Goal: Task Accomplishment & Management: Manage account settings

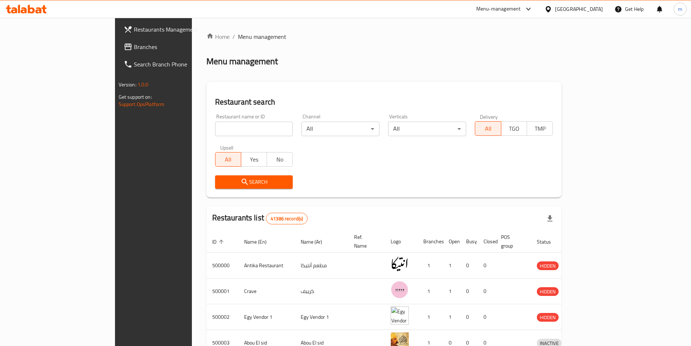
click at [598, 17] on div "Egypt" at bounding box center [573, 8] width 70 height 17
click at [596, 13] on div "Egypt" at bounding box center [579, 9] width 48 height 8
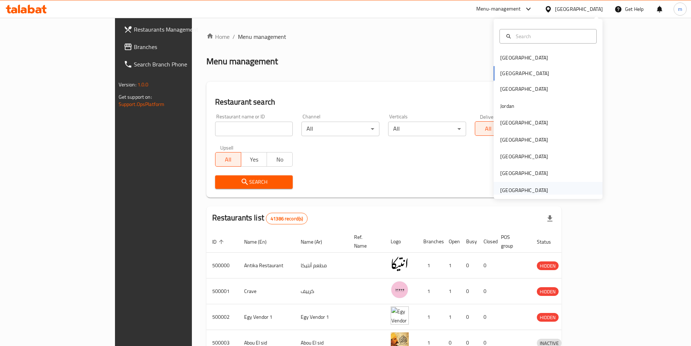
click at [534, 189] on div "[GEOGRAPHIC_DATA]" at bounding box center [524, 190] width 48 height 8
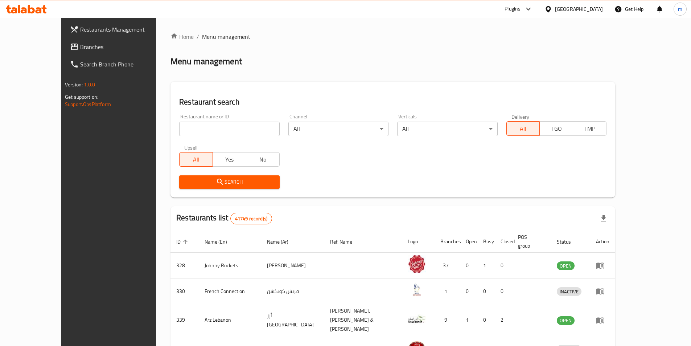
click at [203, 132] on input "search" at bounding box center [229, 128] width 100 height 15
paste input "Passion Fruit"
type input "Passion Fruit"
click at [264, 128] on div "Restaurant name or ID Passion Fruit Restaurant name or ID" at bounding box center [229, 125] width 109 height 31
click at [256, 128] on input "Passion Fruit" at bounding box center [229, 128] width 100 height 15
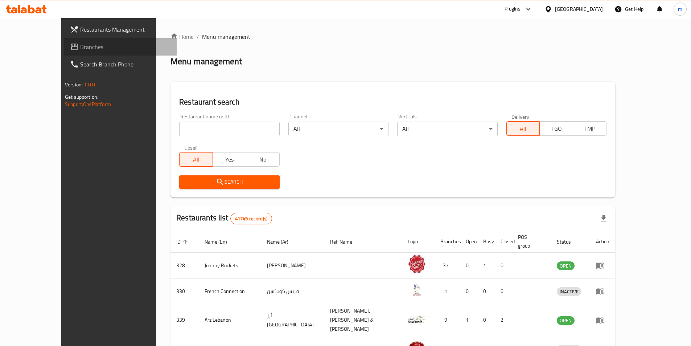
click at [79, 41] on link "Branches" at bounding box center [120, 46] width 112 height 17
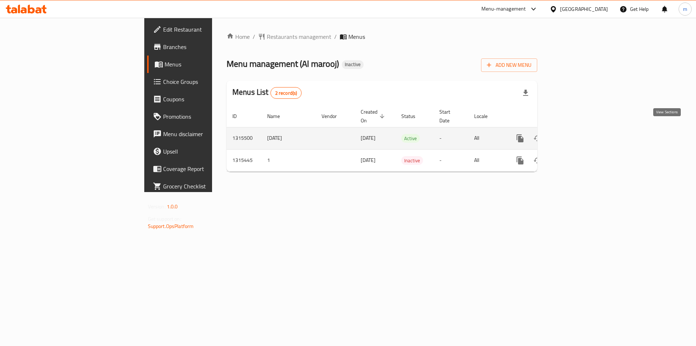
click at [577, 134] on icon "enhanced table" at bounding box center [572, 138] width 9 height 9
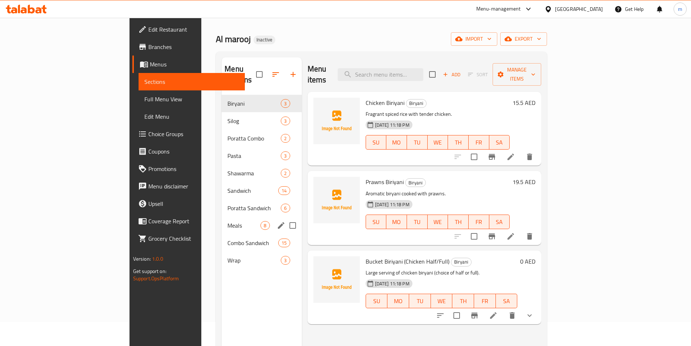
scroll to position [36, 0]
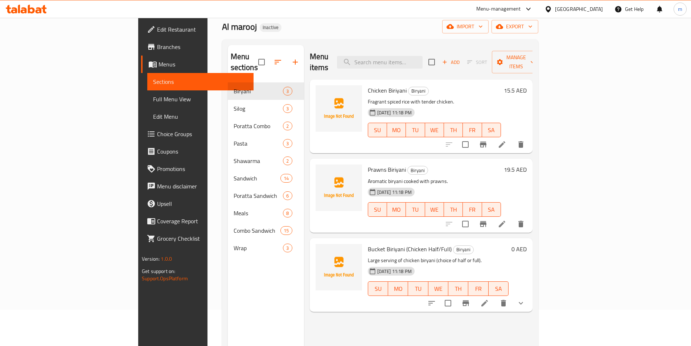
click at [231, 265] on div "Menu sections Biryani 3 Silog 3 Poratta Combo 2 Pasta 3 Shawarma 2 Sandwich 14 …" at bounding box center [266, 218] width 76 height 346
click at [488, 32] on button "import" at bounding box center [465, 26] width 46 height 13
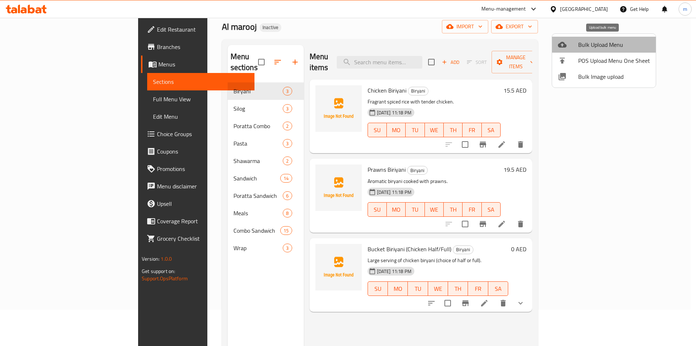
click at [604, 42] on span "Bulk Upload Menu" at bounding box center [614, 44] width 72 height 9
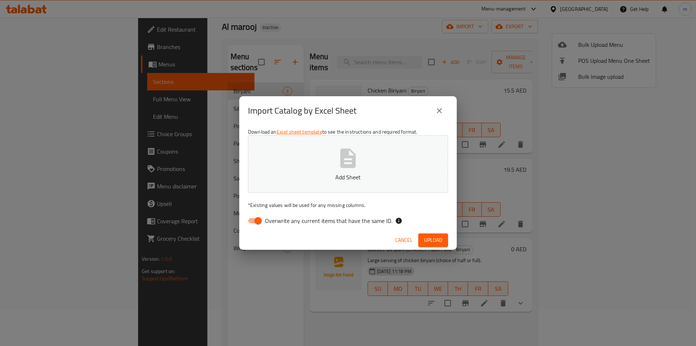
click at [294, 217] on span "Overwrite any current items that have the same ID." at bounding box center [328, 220] width 127 height 9
click at [279, 217] on input "Overwrite any current items that have the same ID." at bounding box center [257, 221] width 41 height 14
checkbox input "false"
click at [311, 167] on button "Add Sheet" at bounding box center [348, 163] width 200 height 57
click at [436, 242] on span "Upload" at bounding box center [433, 239] width 18 height 9
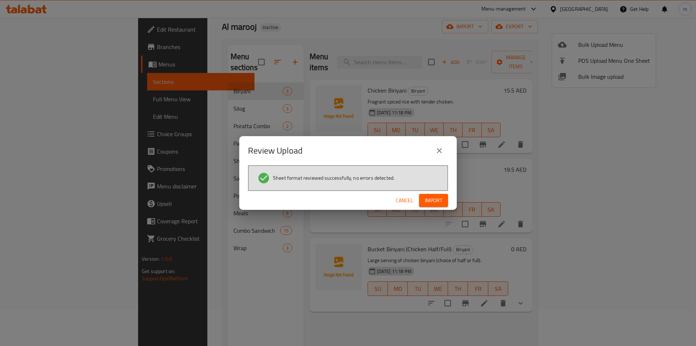
click at [423, 201] on button "Import" at bounding box center [433, 200] width 29 height 13
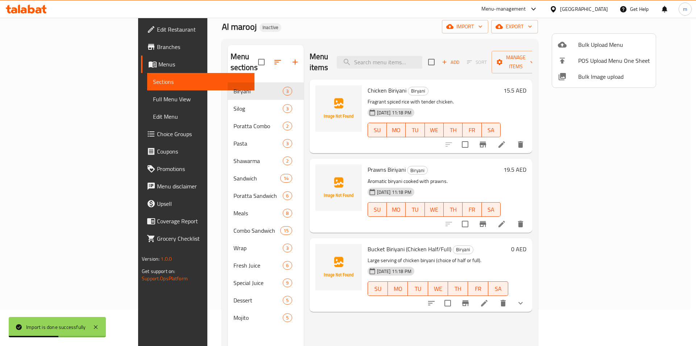
click at [83, 99] on div at bounding box center [348, 173] width 696 height 346
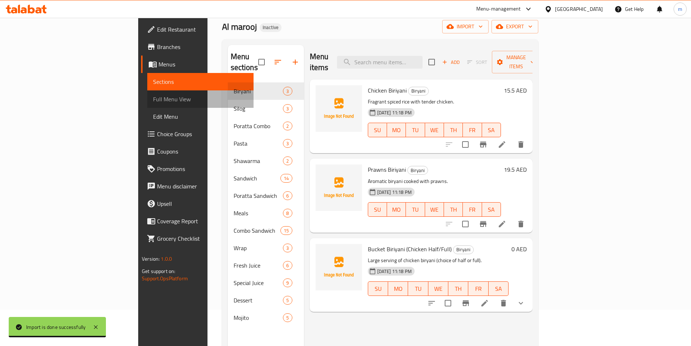
click at [147, 105] on link "Full Menu View" at bounding box center [200, 98] width 106 height 17
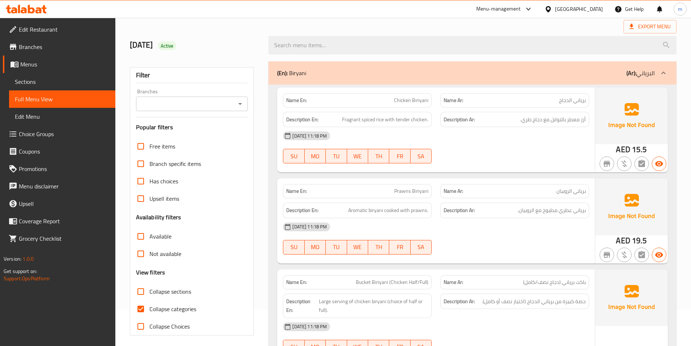
click at [187, 307] on span "Collapse categories" at bounding box center [172, 308] width 47 height 9
click at [149, 307] on input "Collapse categories" at bounding box center [140, 308] width 17 height 17
checkbox input "false"
click at [365, 73] on div "(En): [PERSON_NAME] (Ar): البرياني" at bounding box center [465, 73] width 377 height 9
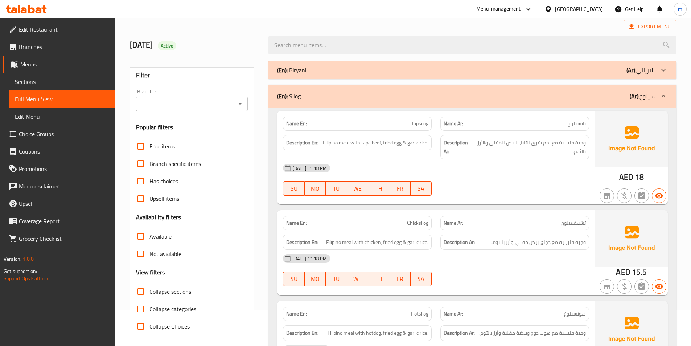
click at [389, 106] on div "(En): Silog (Ar): سيلوج" at bounding box center [472, 95] width 408 height 23
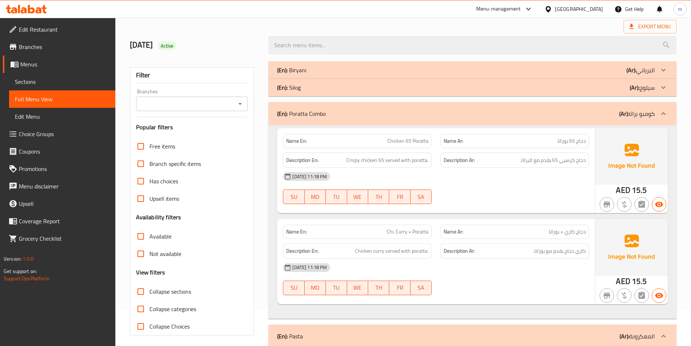
click at [451, 104] on div "(En): Poratta Combo (Ar): كومبو براتا" at bounding box center [472, 113] width 408 height 23
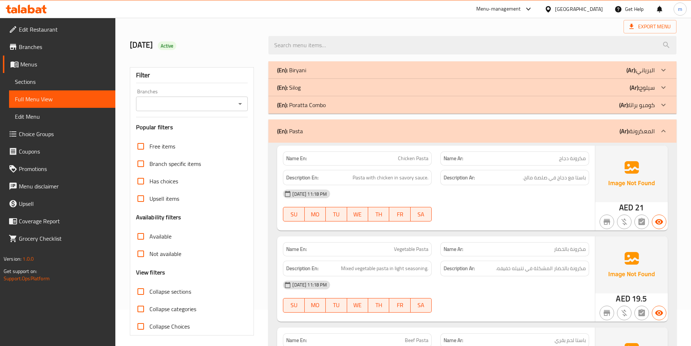
click at [502, 137] on div "(En): Pasta (Ar): المعكرونة" at bounding box center [472, 130] width 408 height 23
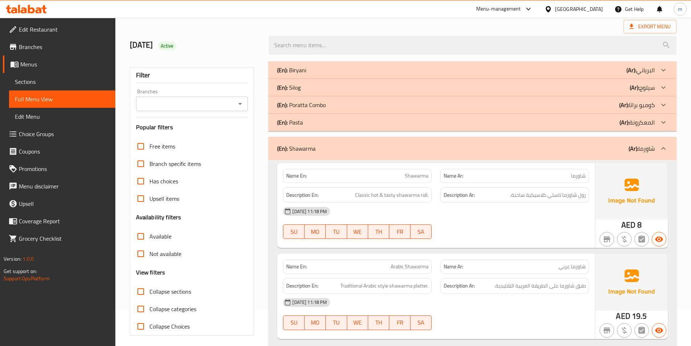
click at [498, 157] on div "(En): Shawarma (Ar): شاورما" at bounding box center [472, 148] width 408 height 23
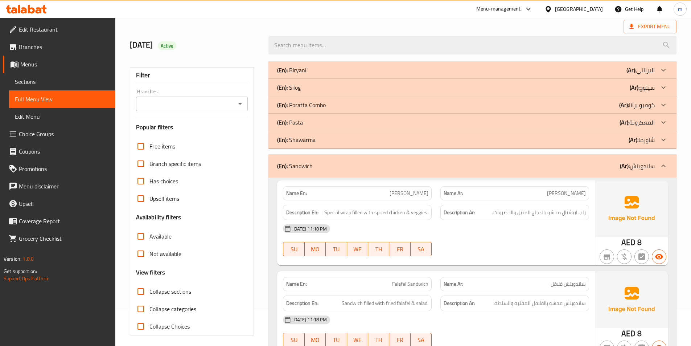
click at [490, 164] on div "(En): Sandwich (Ar): ساندويتش" at bounding box center [465, 165] width 377 height 9
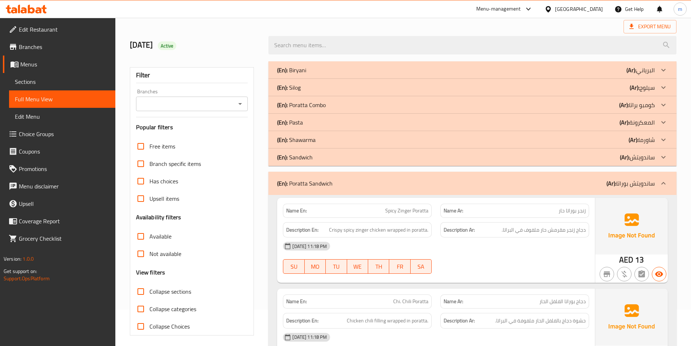
click at [498, 183] on div "(En): Poratta Sandwich (Ar): ساندويتش بوراتا" at bounding box center [465, 183] width 377 height 9
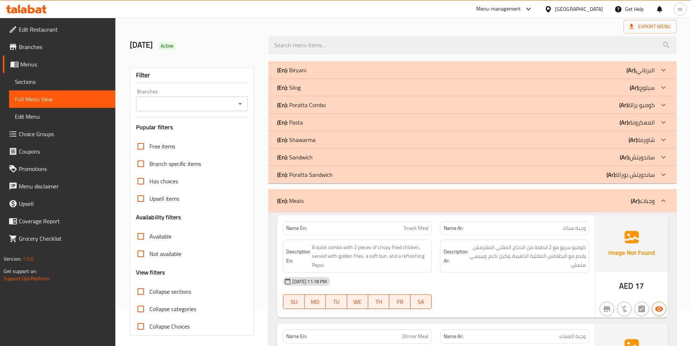
click at [505, 194] on div "(En): Meals (Ar): وجبات" at bounding box center [472, 200] width 408 height 23
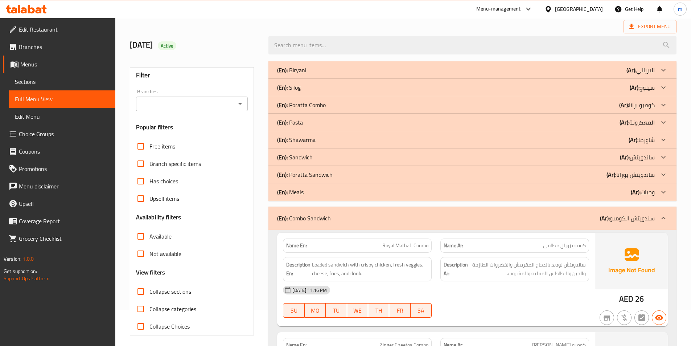
click at [508, 218] on div "(En): Combo Sandwich (Ar): سندويتش الكومبو" at bounding box center [465, 218] width 377 height 9
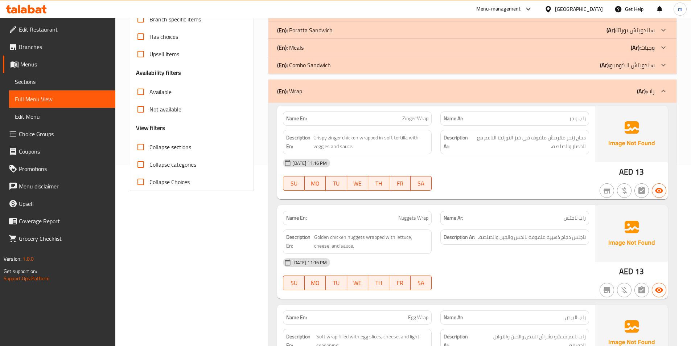
scroll to position [181, 0]
click at [484, 90] on div "(En): Wrap (Ar): راب" at bounding box center [465, 90] width 377 height 9
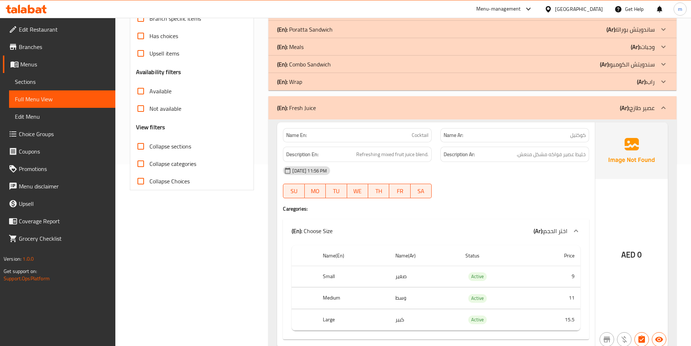
scroll to position [218, 0]
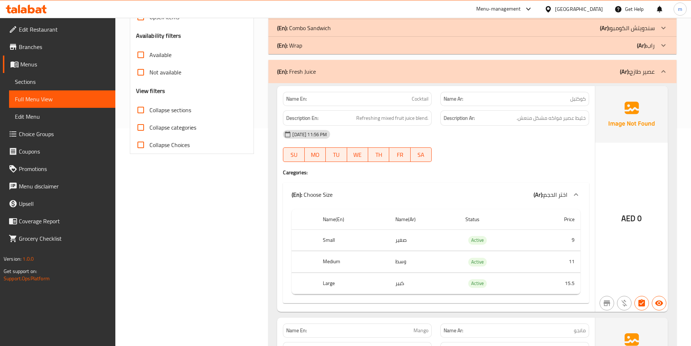
click at [423, 103] on div "Name En: Cocktail" at bounding box center [357, 99] width 149 height 14
click at [422, 103] on span "Cocktail" at bounding box center [420, 99] width 17 height 8
copy span "Cocktail"
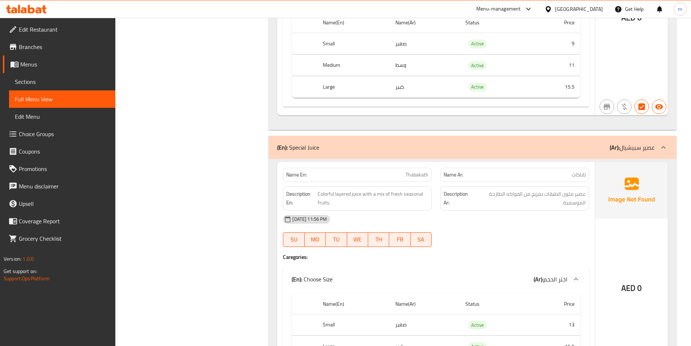
scroll to position [1632, 0]
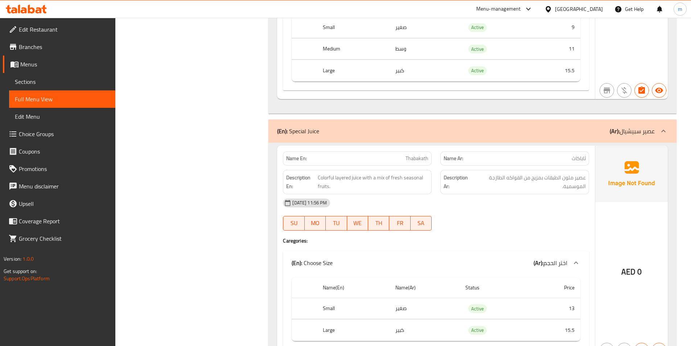
click at [412, 154] on span "Thabakath" at bounding box center [416, 158] width 23 height 8
copy span "Thabakath"
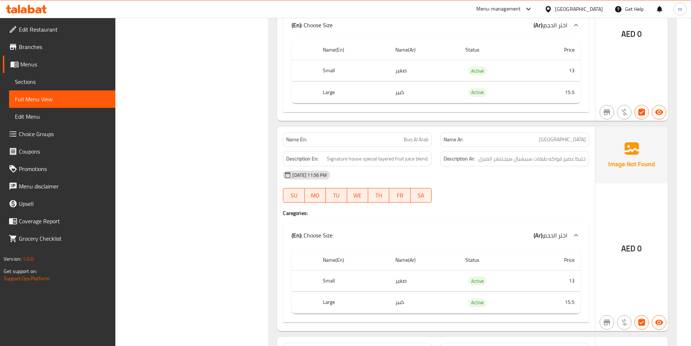
scroll to position [1885, 0]
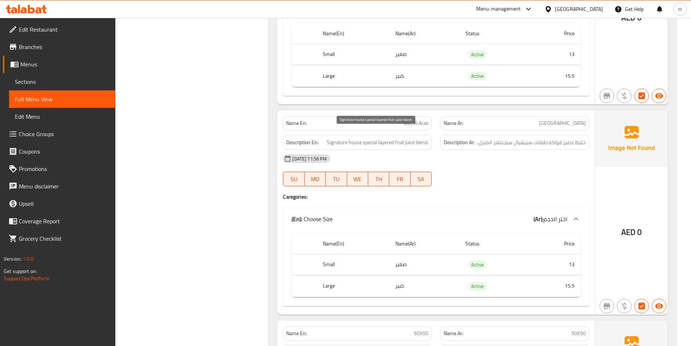
click at [421, 138] on span "Signature house special layered fruit juice blend." at bounding box center [378, 142] width 102 height 9
click at [454, 153] on div "[DATE] 11:56 PM" at bounding box center [435, 158] width 315 height 17
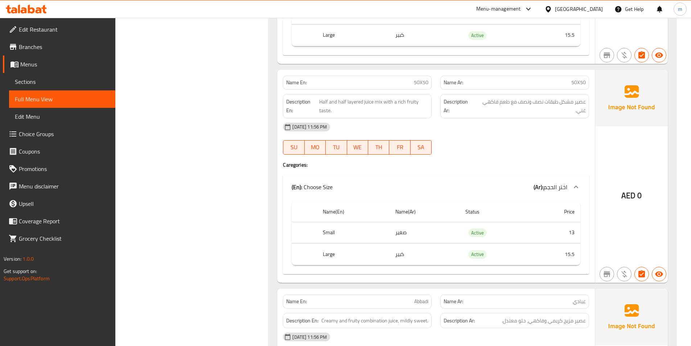
scroll to position [2139, 0]
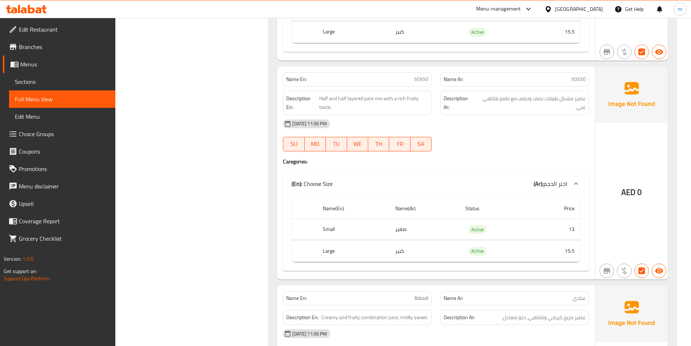
click at [571, 75] on p "Name Ar: 50X50" at bounding box center [514, 79] width 142 height 8
click at [577, 75] on span "50X50" at bounding box center [578, 79] width 15 height 8
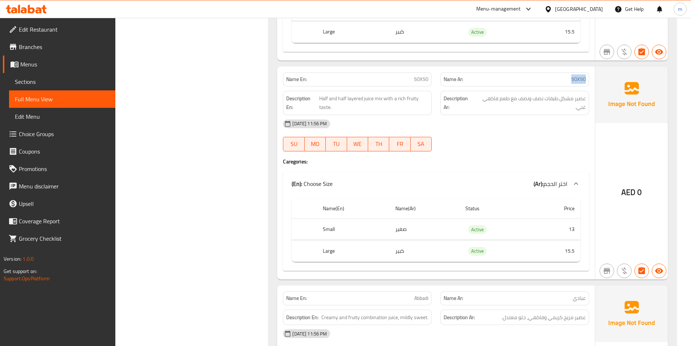
copy span "50X50"
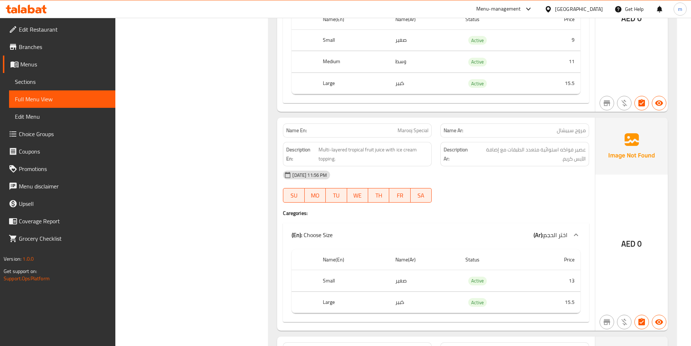
scroll to position [2574, 0]
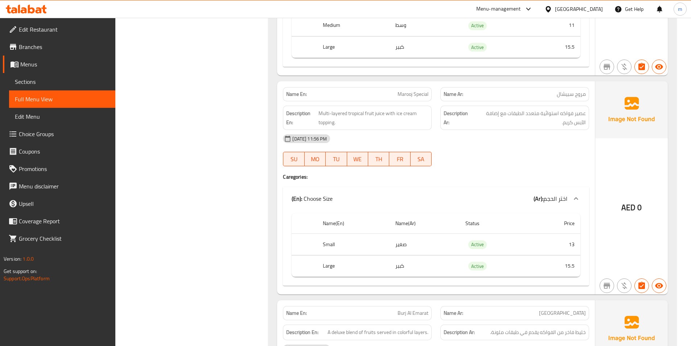
click at [421, 90] on span "Marooj Special" at bounding box center [412, 94] width 31 height 8
copy span "Marooj Special"
click at [324, 109] on span "Multi-layered tropical fruit juice with ice cream topping." at bounding box center [373, 118] width 110 height 18
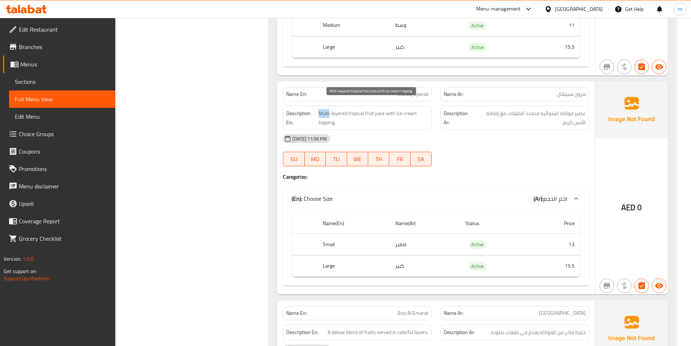
click at [324, 109] on span "Multi-layered tropical fruit juice with ice cream topping." at bounding box center [373, 118] width 110 height 18
copy span "Multi"
click at [319, 109] on span "Multi-layered tropical fruit juice with ice cream topping." at bounding box center [373, 118] width 110 height 18
drag, startPoint x: 317, startPoint y: 104, endPoint x: 332, endPoint y: 106, distance: 15.3
click at [332, 109] on h6 "Description En: Multi-layered tropical fruit juice with ice cream topping." at bounding box center [357, 118] width 142 height 18
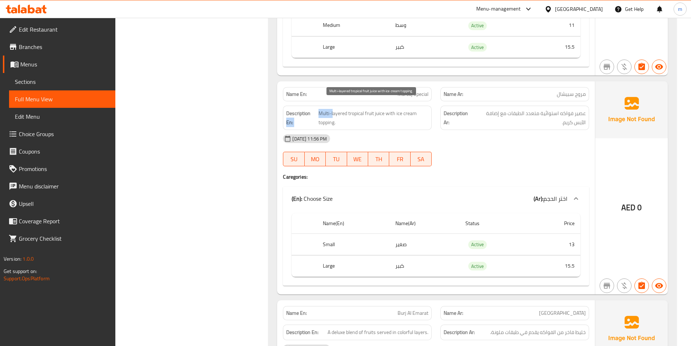
click at [332, 109] on span "Multi-layered tropical fruit juice with ice cream topping." at bounding box center [373, 118] width 110 height 18
drag, startPoint x: 319, startPoint y: 106, endPoint x: 346, endPoint y: 107, distance: 26.9
click at [346, 109] on span "Multi-layered tropical fruit juice with ice cream topping." at bounding box center [373, 118] width 110 height 18
copy span "Multi-layered"
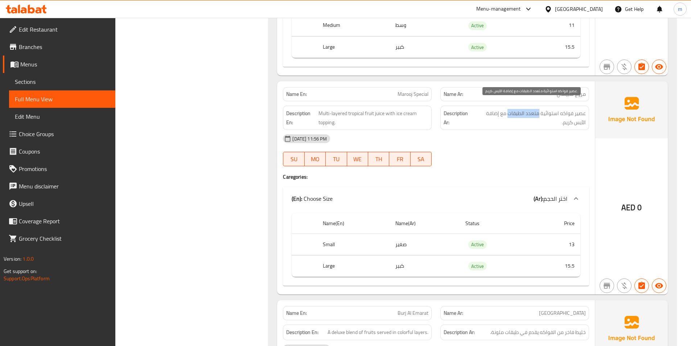
drag, startPoint x: 539, startPoint y: 104, endPoint x: 510, endPoint y: 101, distance: 29.2
click at [510, 109] on span "عصير فواكه استوائية متعدد الطبقات مع إضافة الآيس كريم." at bounding box center [529, 118] width 112 height 18
copy span "متعدد الطبقات"
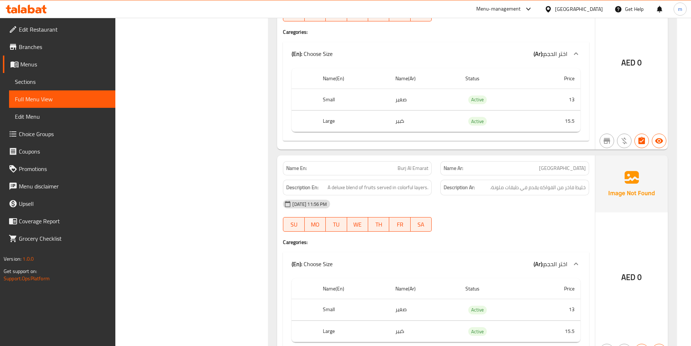
scroll to position [2719, 0]
click at [420, 164] on span "Burj Al Emarat" at bounding box center [412, 168] width 31 height 8
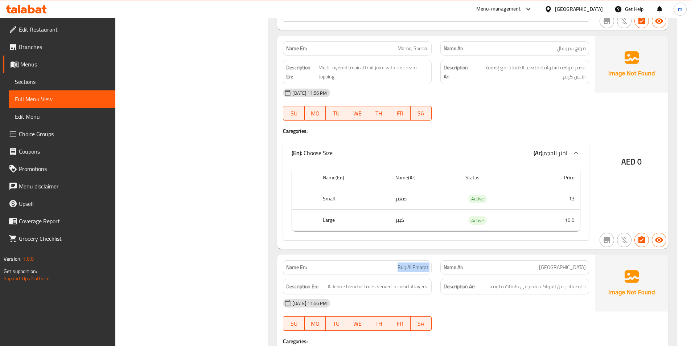
scroll to position [2611, 0]
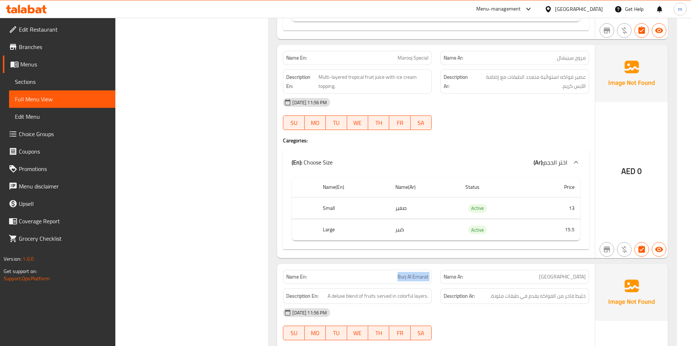
click at [427, 158] on div "(En): Choose Size (Ar): اختر الحجم" at bounding box center [430, 162] width 276 height 9
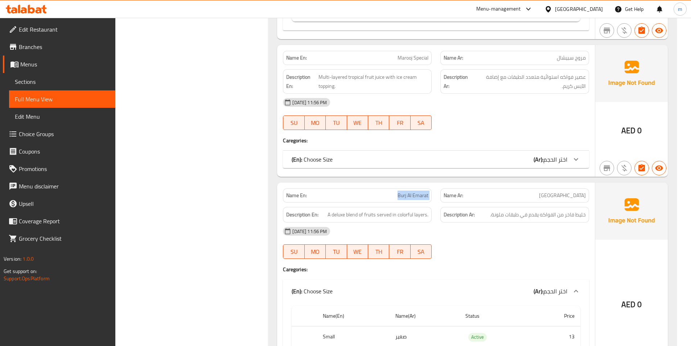
click at [472, 155] on div "(En): Choose Size (Ar): اختر الحجم" at bounding box center [430, 159] width 276 height 9
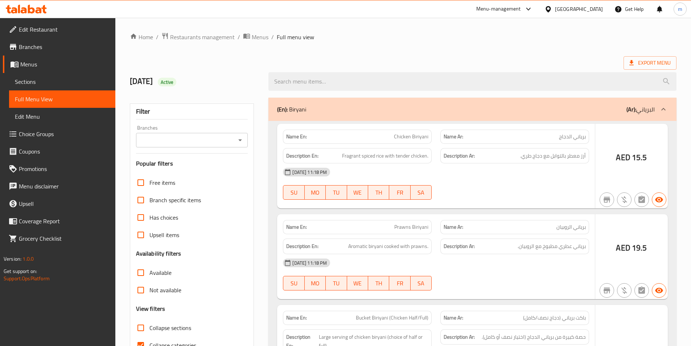
click at [55, 79] on div at bounding box center [345, 173] width 691 height 346
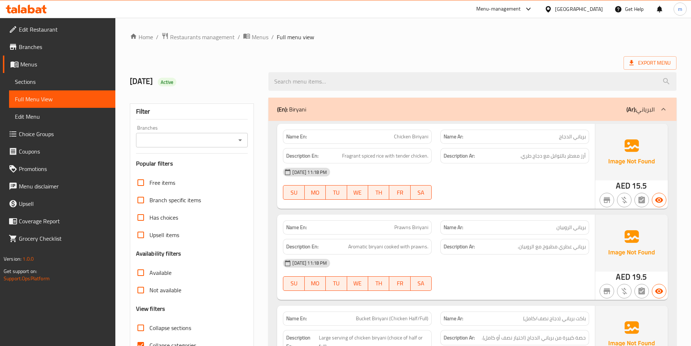
click at [55, 79] on span "Sections" at bounding box center [62, 81] width 95 height 9
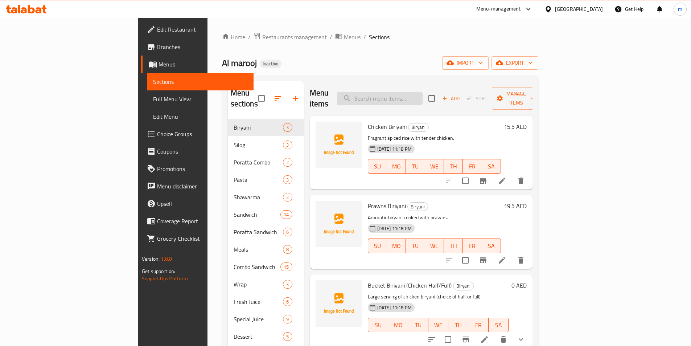
click at [422, 92] on input "search" at bounding box center [380, 98] width 86 height 13
paste input "Cocktail"
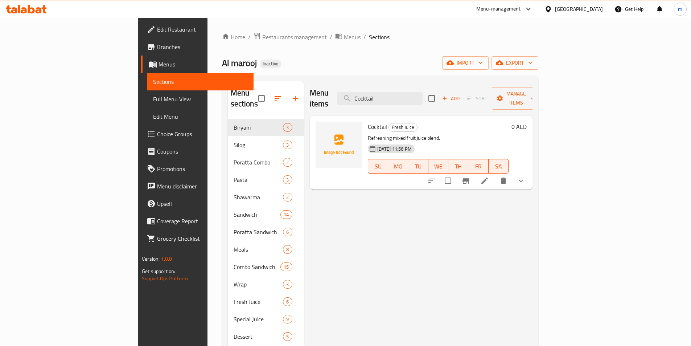
click at [442, 100] on div "Menu items Cocktail Add Sort Manage items" at bounding box center [421, 98] width 223 height 34
click at [422, 92] on input "Cocktail" at bounding box center [380, 98] width 86 height 13
paste input "Thabakath"
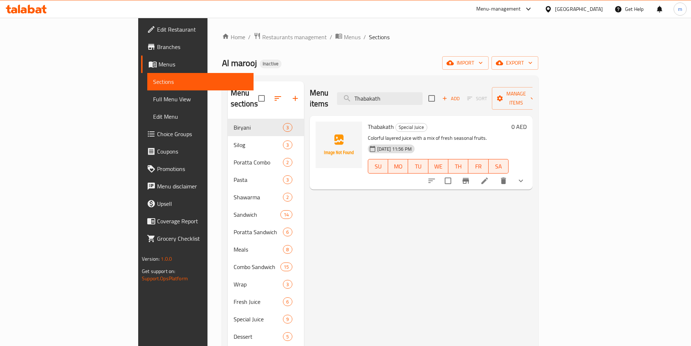
click at [421, 100] on div "Menu items Thabakath Add Sort Manage items" at bounding box center [421, 98] width 223 height 34
click at [422, 94] on input "Thabakath" at bounding box center [380, 98] width 86 height 13
paste input "Marooj Special"
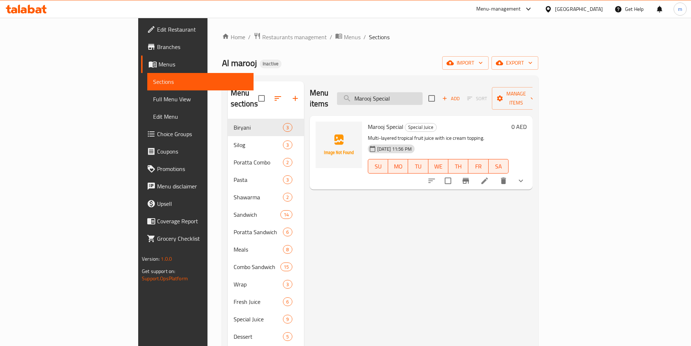
click at [418, 92] on input "Marooj Special" at bounding box center [380, 98] width 86 height 13
paste input "Galaxy"
click at [429, 101] on div "Menu items Galaxy Add Sort Manage items" at bounding box center [421, 98] width 223 height 34
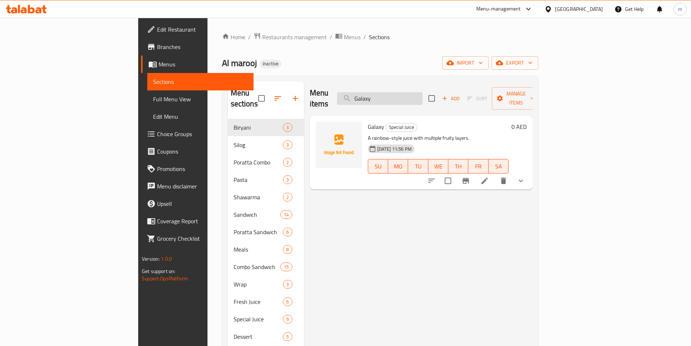
click at [422, 92] on input "Galaxy" at bounding box center [380, 98] width 86 height 13
paste input "Falooda"
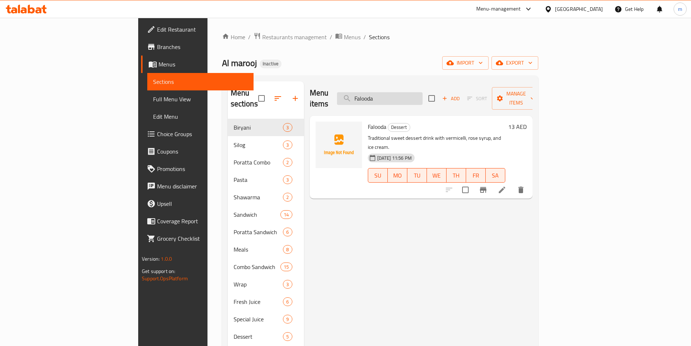
click at [416, 95] on input "Falooda" at bounding box center [380, 98] width 86 height 13
paste input "Mix Ice Cream"
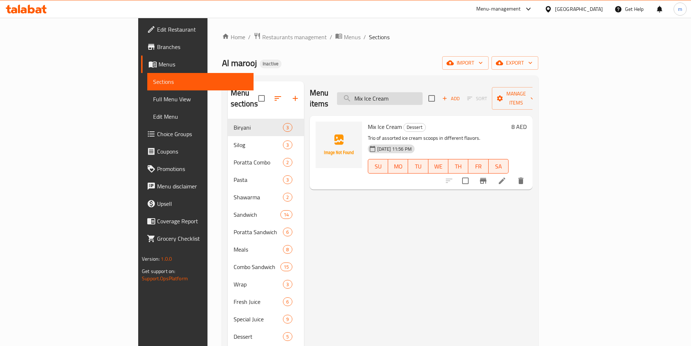
click at [422, 93] on input "Mix Ice Cream" at bounding box center [380, 98] width 86 height 13
paste input "Burj Al Emarat"
type input "Burj Al Emarat"
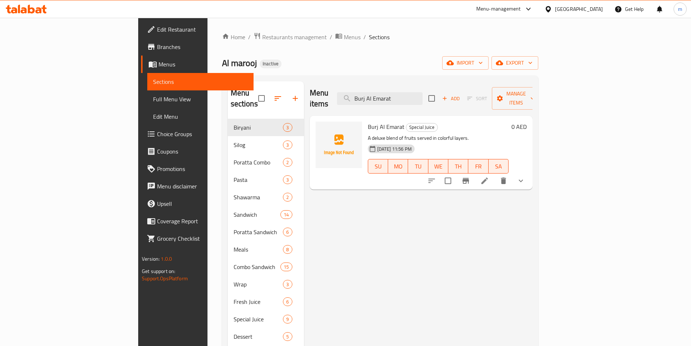
drag, startPoint x: 617, startPoint y: 169, endPoint x: 621, endPoint y: 172, distance: 5.2
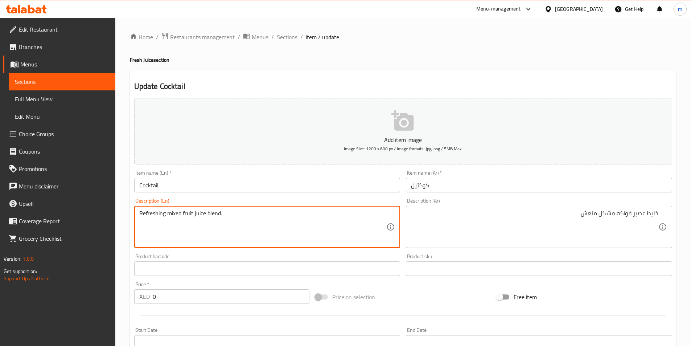
drag, startPoint x: 168, startPoint y: 212, endPoint x: 182, endPoint y: 215, distance: 14.2
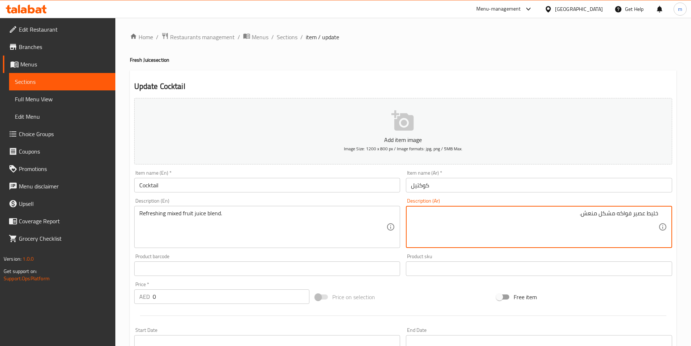
drag, startPoint x: 646, startPoint y: 216, endPoint x: 662, endPoint y: 219, distance: 16.2
type textarea "خليط عصير فواكه مشكل منعش."
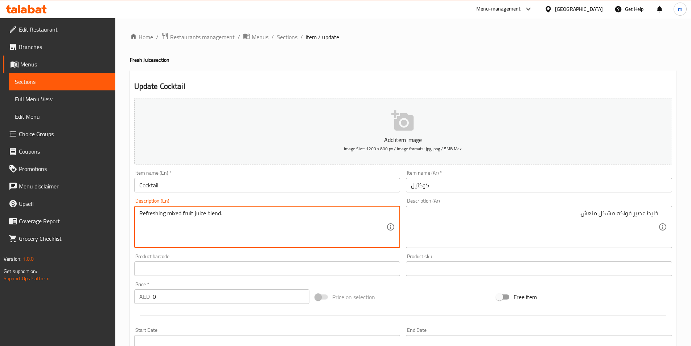
drag, startPoint x: 207, startPoint y: 214, endPoint x: 219, endPoint y: 218, distance: 12.4
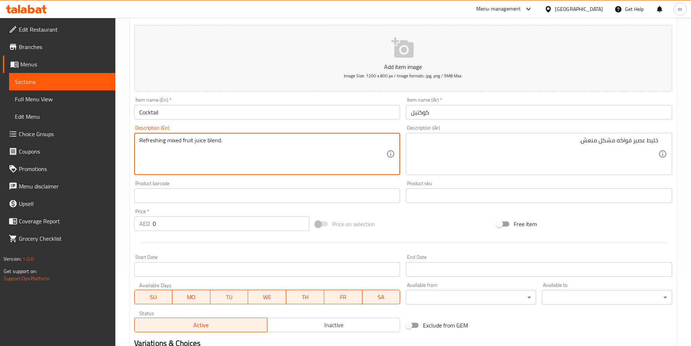
scroll to position [181, 0]
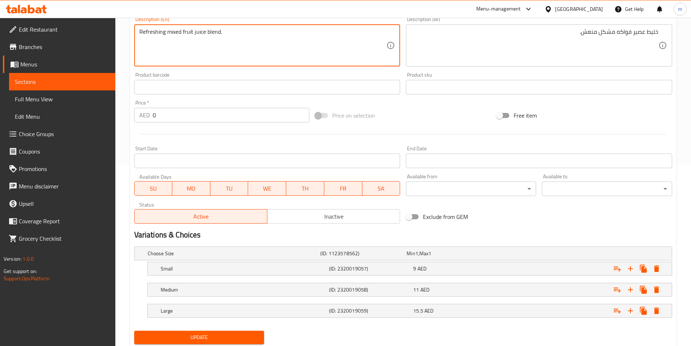
click at [220, 332] on span "Update" at bounding box center [199, 336] width 119 height 9
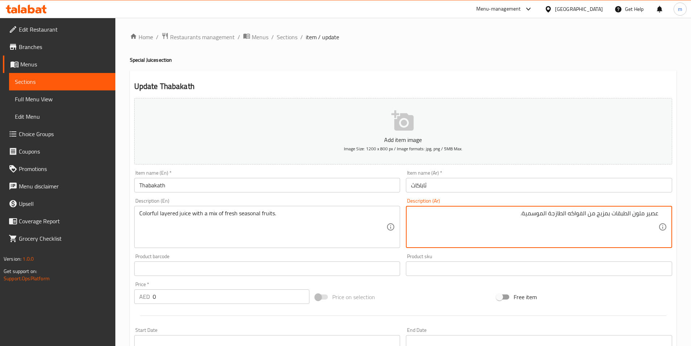
click at [578, 225] on textarea "عصير ملون الطبقات بمزيج من الفواكه الطازجة الموسمية." at bounding box center [534, 227] width 247 height 34
click at [598, 219] on textarea "عصير ملون الطبقات بمزيج من الفواكه الطازجة الموسمية." at bounding box center [534, 227] width 247 height 34
click at [596, 217] on textarea "عصير ملون الطبقات بمزيج من الفواكه الطازجة الموسمية." at bounding box center [534, 227] width 247 height 34
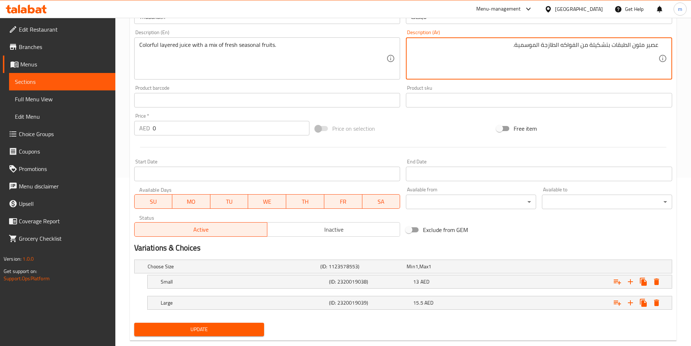
scroll to position [183, 0]
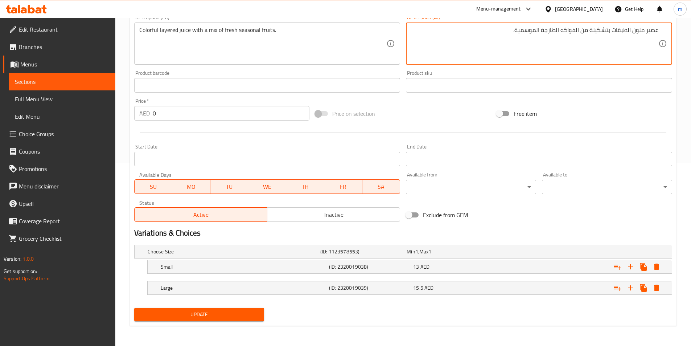
type textarea "عصير ملون الطبقات بتشكيلة من الفواكه الطازجة الموسمية."
click at [244, 322] on div "Update" at bounding box center [199, 314] width 136 height 19
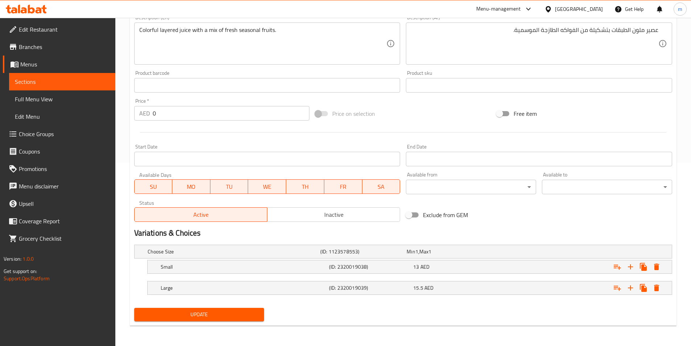
click at [244, 320] on button "Update" at bounding box center [199, 313] width 130 height 13
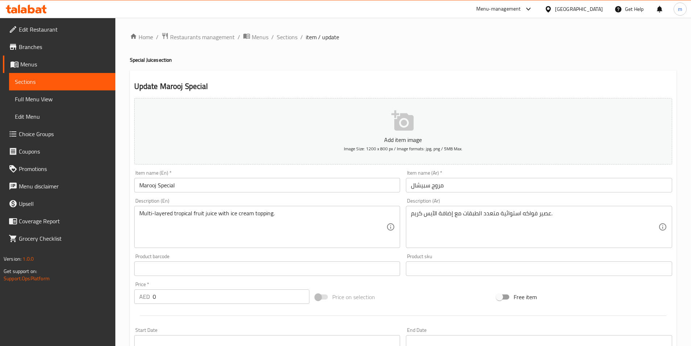
click at [416, 187] on input "مروج سبيشال" at bounding box center [539, 185] width 266 height 15
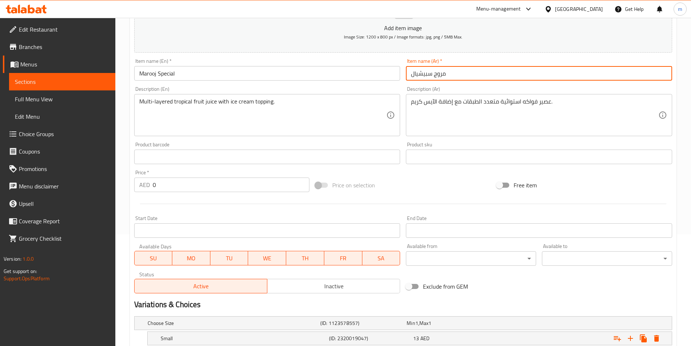
scroll to position [183, 0]
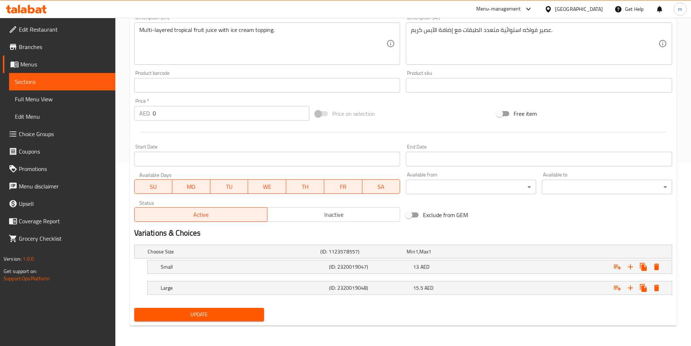
type input "مروج سبيشيال"
click at [240, 319] on button "Update" at bounding box center [199, 313] width 130 height 13
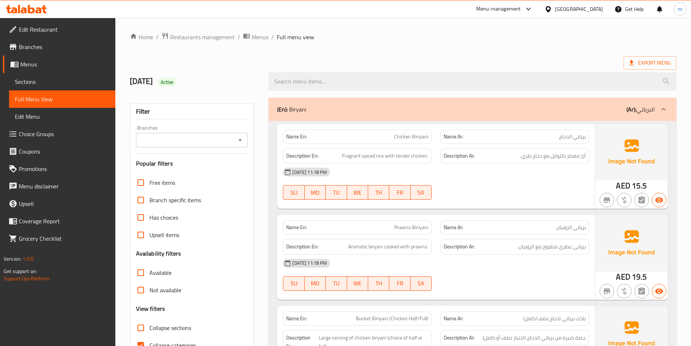
click at [177, 340] on span "Collapse categories" at bounding box center [172, 344] width 47 height 9
click at [149, 336] on input "Collapse categories" at bounding box center [140, 344] width 17 height 17
checkbox input "false"
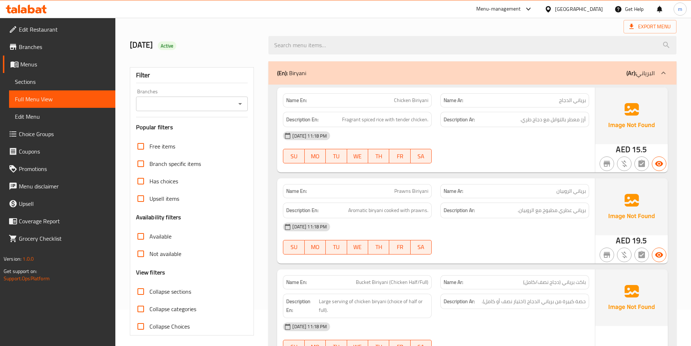
click at [444, 78] on div "(En): [PERSON_NAME] (Ar): البرياني" at bounding box center [472, 72] width 408 height 23
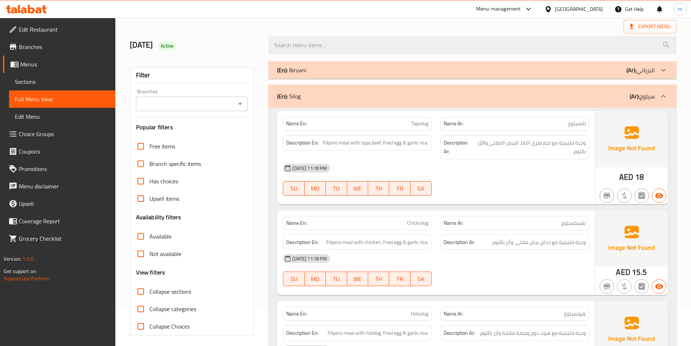
click at [449, 96] on div "(En): Silog (Ar): سيلوج" at bounding box center [465, 96] width 377 height 9
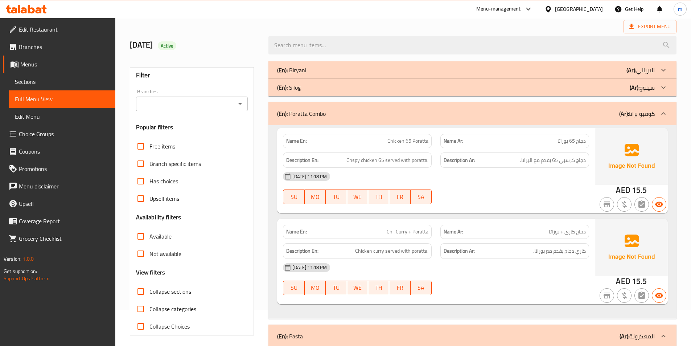
click at [460, 120] on div "(En): Poratta Combo (Ar): كومبو براتا" at bounding box center [472, 113] width 408 height 23
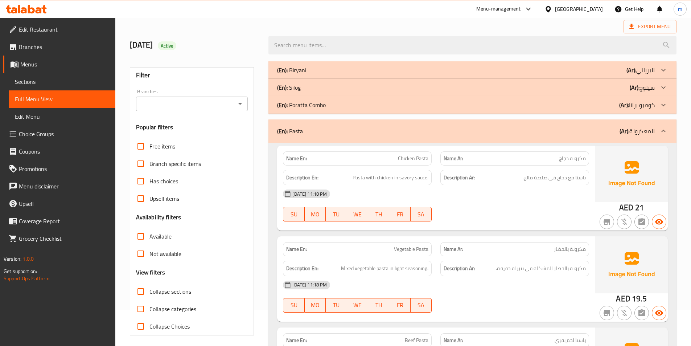
click at [466, 131] on div "(En): Pasta (Ar): المعكرونة" at bounding box center [465, 131] width 377 height 9
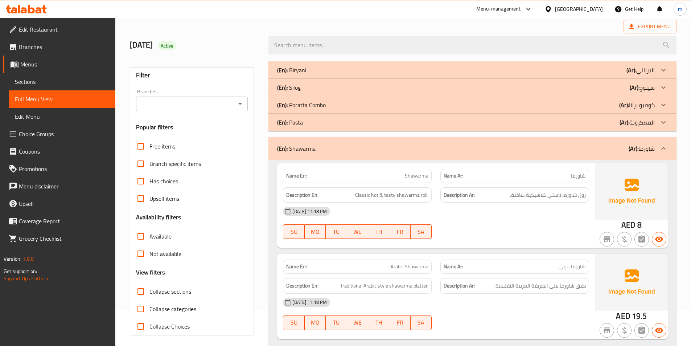
click at [478, 152] on div "(En): Shawarma (Ar): شاورما" at bounding box center [465, 148] width 377 height 9
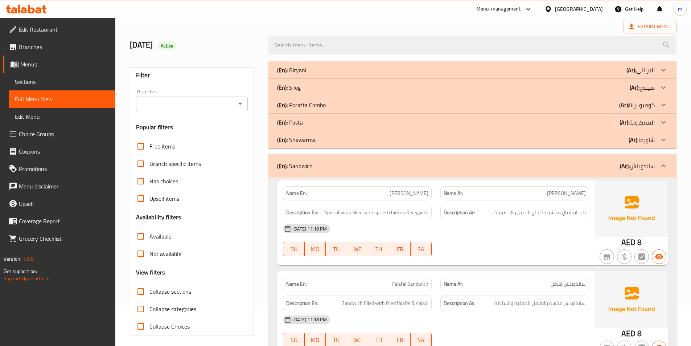
click at [481, 165] on div "(En): Sandwich (Ar): ساندويتش" at bounding box center [465, 165] width 377 height 9
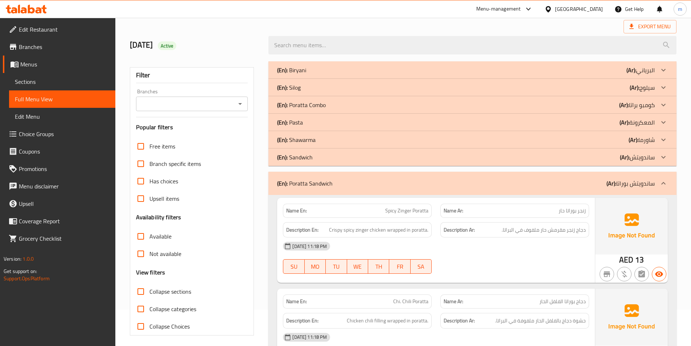
click at [478, 183] on div "(En): Poratta Sandwich (Ar): ساندويتش بوراتا" at bounding box center [465, 183] width 377 height 9
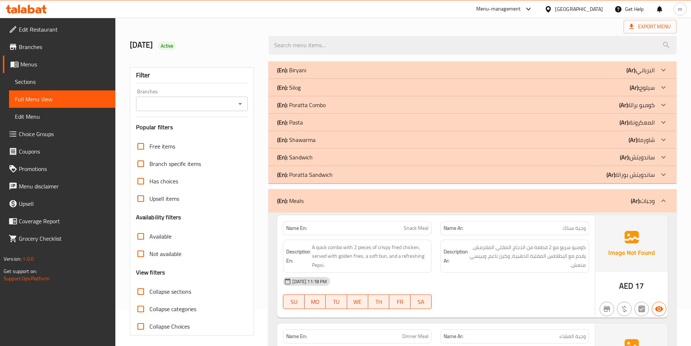
click at [479, 198] on div "(En): Meals (Ar): وجبات" at bounding box center [465, 200] width 377 height 9
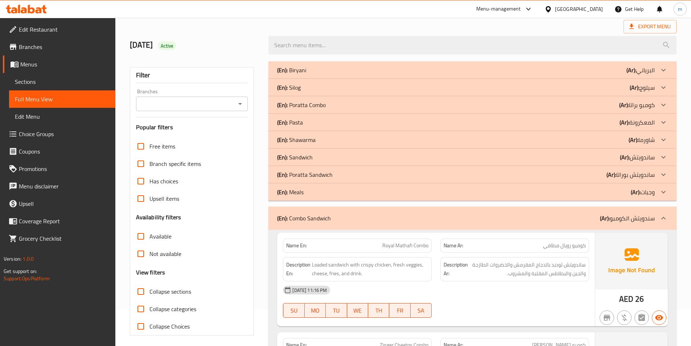
click at [488, 211] on div "(En): Combo Sandwich (Ar): سندويتش الكومبو" at bounding box center [472, 217] width 408 height 23
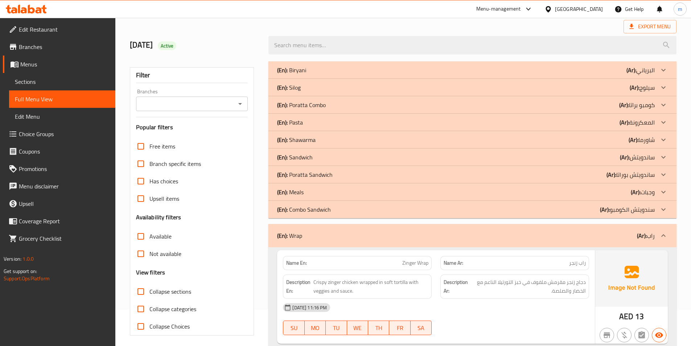
click at [497, 226] on div "(En): Wrap (Ar): راب" at bounding box center [472, 235] width 408 height 23
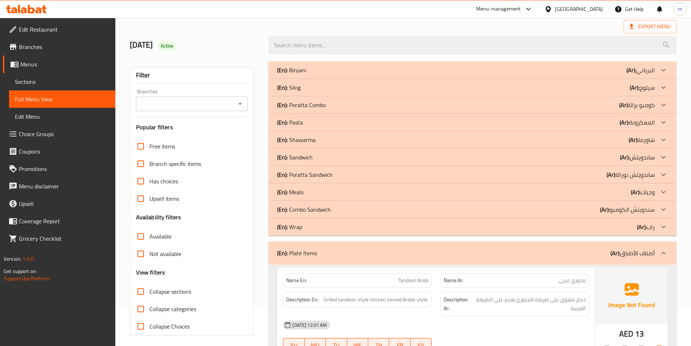
click at [501, 247] on div "(En): Plate Items (Ar): أصناف الأطباق" at bounding box center [472, 252] width 408 height 23
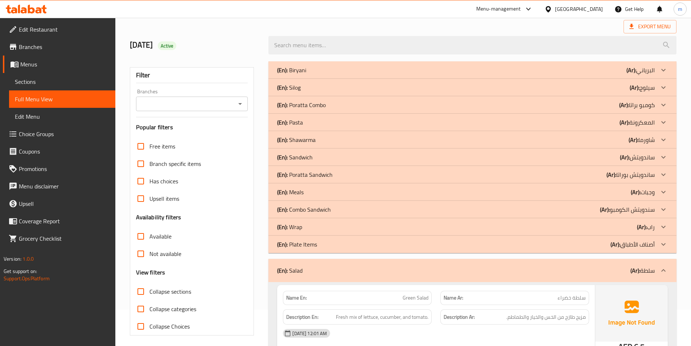
click at [503, 259] on div "(En): Salad (Ar): سلطة" at bounding box center [472, 270] width 408 height 23
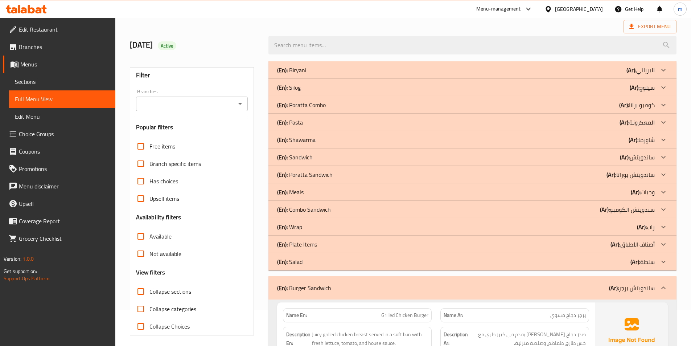
click at [503, 276] on div "(En): Burger Sandwich (Ar): ساندويتش برجر" at bounding box center [472, 287] width 408 height 23
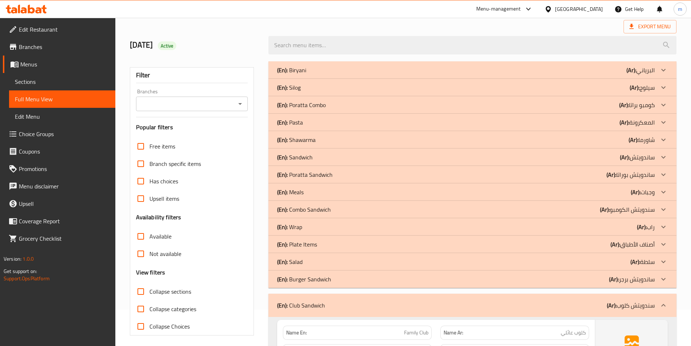
click at [511, 294] on div "(En): Club Sandwich (Ar): سندويتش كلوب" at bounding box center [472, 304] width 408 height 23
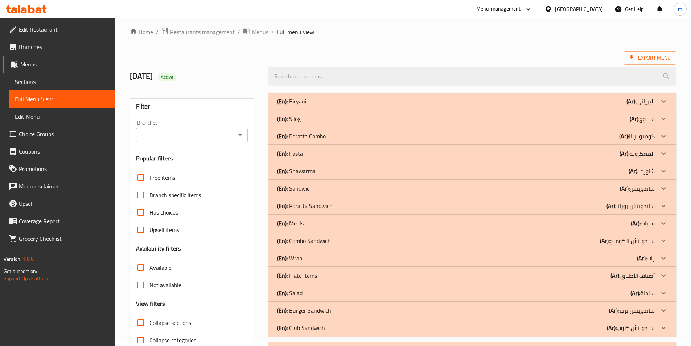
scroll to position [0, 0]
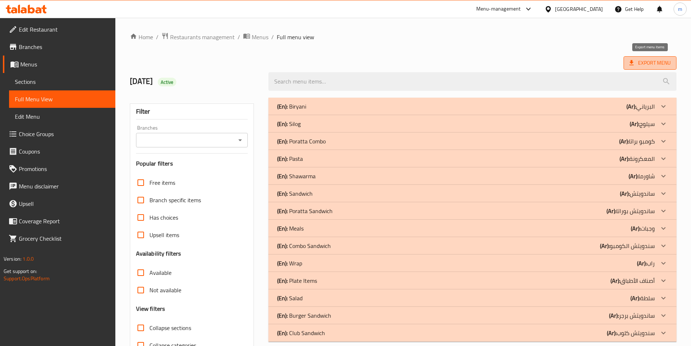
click at [644, 59] on span "Export Menu" at bounding box center [649, 62] width 41 height 9
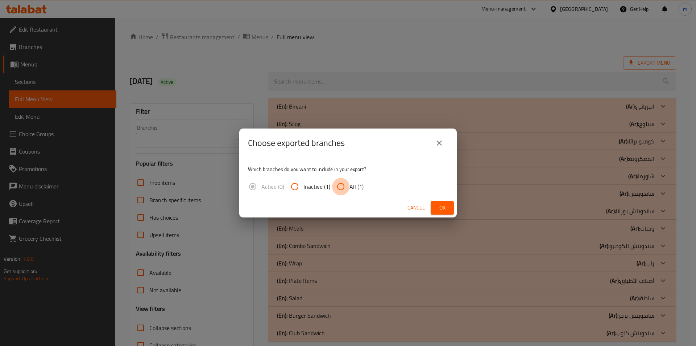
click at [342, 187] on input "All (1)" at bounding box center [340, 186] width 17 height 17
radio input "true"
click at [447, 206] on span "Ok" at bounding box center [443, 207] width 12 height 9
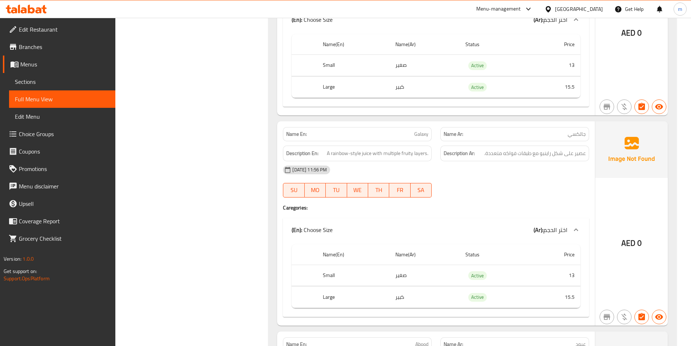
scroll to position [3046, 0]
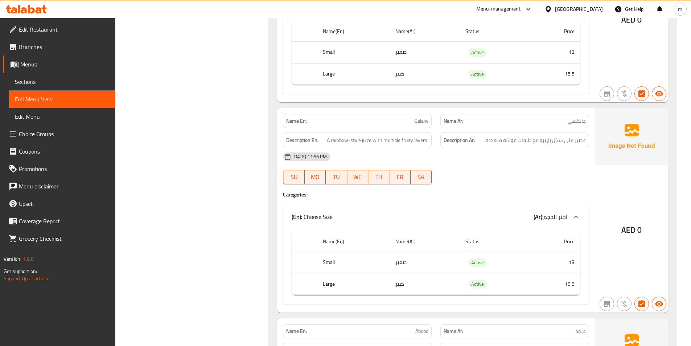
click at [563, 117] on p "Name Ar: جالكسي" at bounding box center [514, 121] width 142 height 8
click at [420, 117] on span "Galaxy" at bounding box center [421, 121] width 14 height 8
copy span "Galaxy"
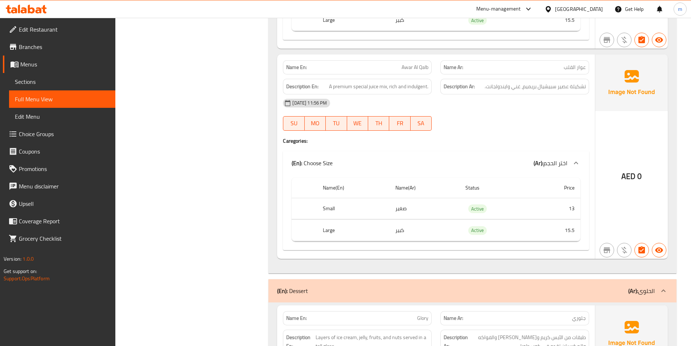
scroll to position [3517, 0]
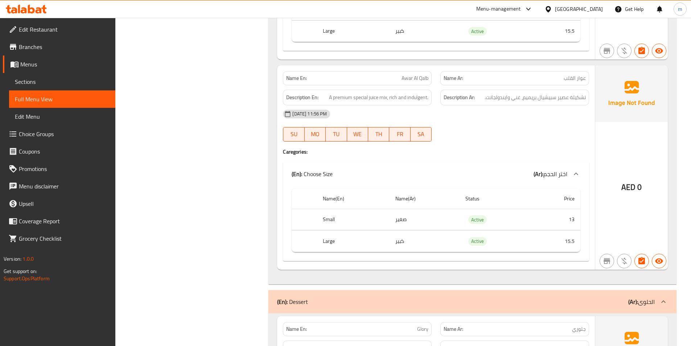
click at [410, 74] on span "Awar Al Qalb" at bounding box center [414, 78] width 27 height 8
copy span "Awar Al Qalb"
drag, startPoint x: 407, startPoint y: 81, endPoint x: 427, endPoint y: 81, distance: 20.7
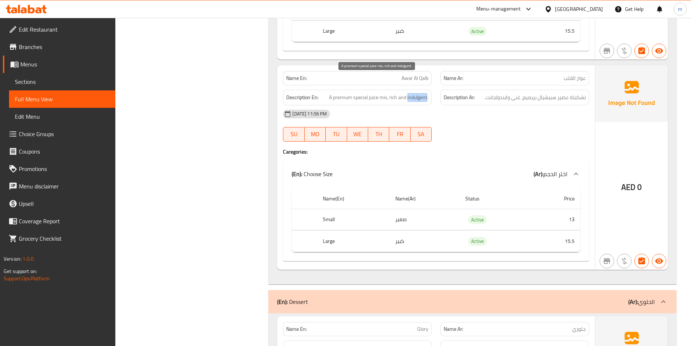
click at [427, 93] on span "A premium special juice mix, rich and indulgent." at bounding box center [378, 97] width 99 height 9
copy span "indulgent"
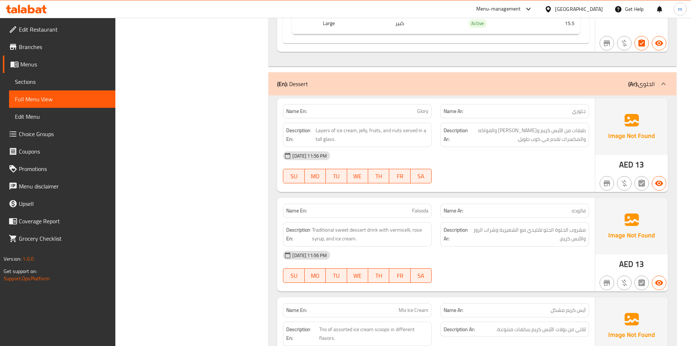
scroll to position [3771, 0]
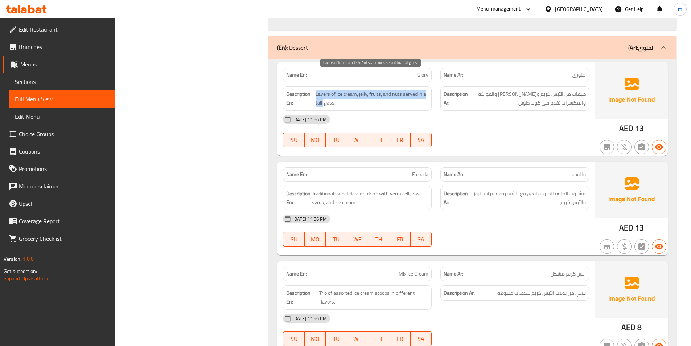
drag, startPoint x: 314, startPoint y: 82, endPoint x: 323, endPoint y: 87, distance: 10.4
click at [323, 90] on h6 "Description En: Layers of ice cream, jelly, fruits, and nuts served in a tall g…" at bounding box center [357, 99] width 142 height 18
click at [323, 90] on span "Layers of ice cream, jelly, fruits, and nuts served in a tall glass." at bounding box center [371, 99] width 113 height 18
drag, startPoint x: 315, startPoint y: 85, endPoint x: 334, endPoint y: 87, distance: 19.3
click at [334, 90] on h6 "Description En: Layers of ice cream, jelly, fruits, and nuts served in a tall g…" at bounding box center [357, 99] width 142 height 18
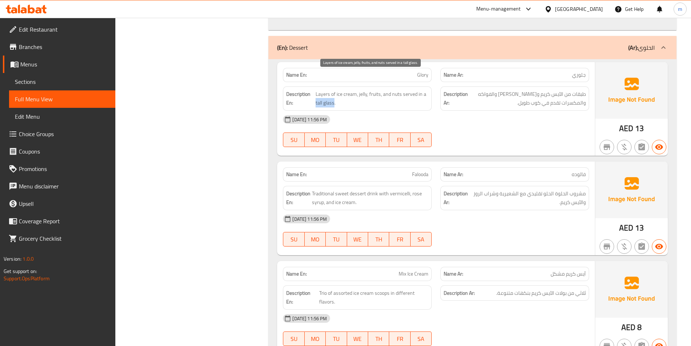
copy span "tall glass"
click at [427, 167] on div "Name En: Falooda" at bounding box center [357, 174] width 149 height 14
click at [421, 170] on span "Falooda" at bounding box center [420, 174] width 16 height 8
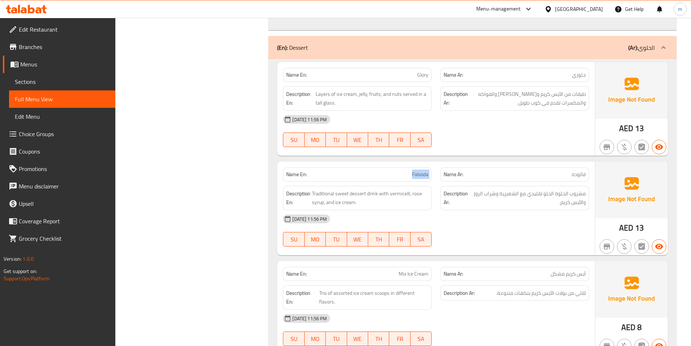
copy span "Falooda"
click at [339, 288] on span "Trio of assorted ice cream scoops in different flavors." at bounding box center [373, 297] width 109 height 18
copy span "assorted"
click at [425, 270] on span "Mix Ice Cream" at bounding box center [413, 274] width 30 height 8
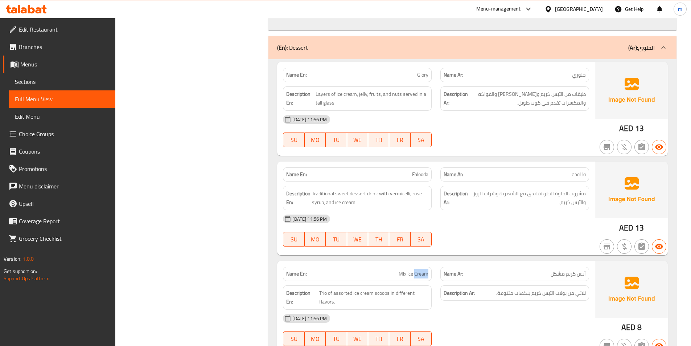
click at [425, 270] on span "Mix Ice Cream" at bounding box center [413, 274] width 30 height 8
copy span "Mix Ice Cream"
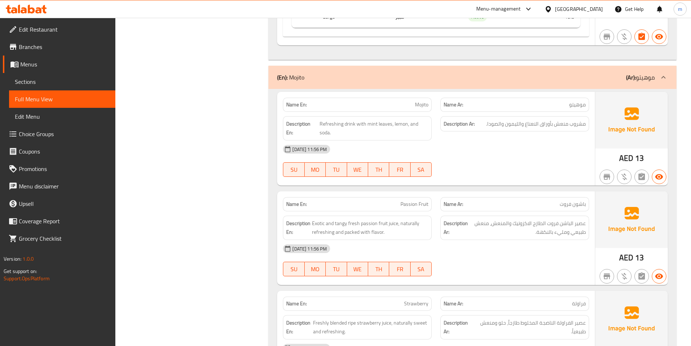
scroll to position [4424, 0]
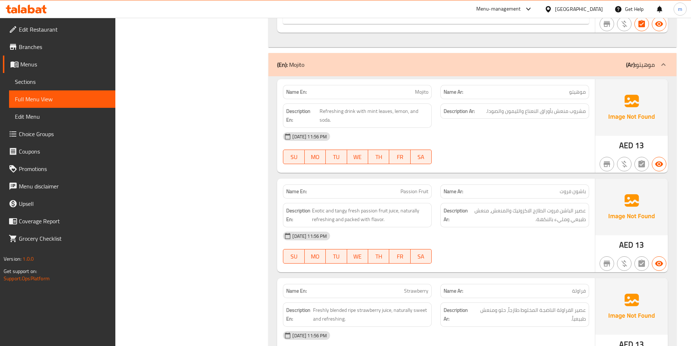
click at [517, 251] on div "Name En: Passion Fruit Name Ar: باشون فروت Description En: Exotic and tangy fre…" at bounding box center [436, 225] width 318 height 94
drag, startPoint x: 324, startPoint y: 193, endPoint x: 311, endPoint y: 193, distance: 12.3
click at [311, 206] on h6 "Description En: Exotic and tangy fresh passion fruit juice, naturally refreshin…" at bounding box center [357, 215] width 142 height 18
copy span "Exotic"
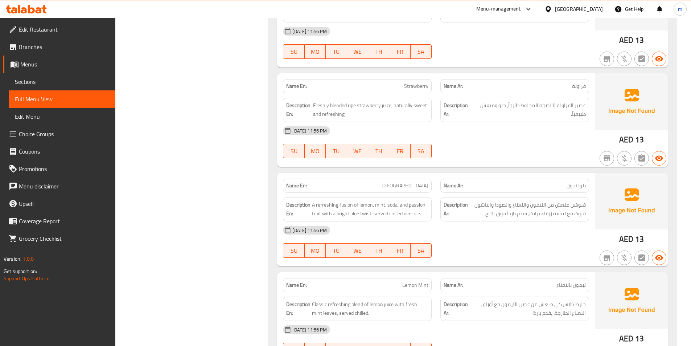
scroll to position [4641, 0]
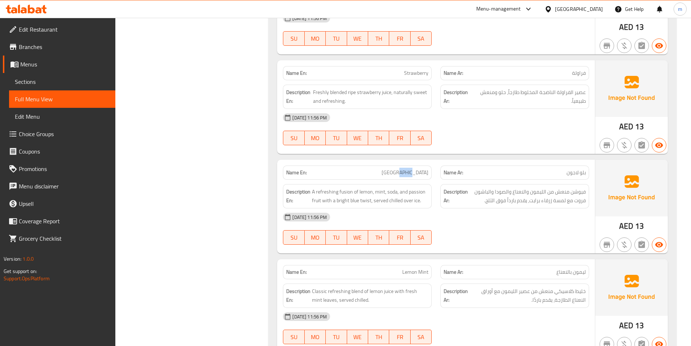
drag, startPoint x: 414, startPoint y: 157, endPoint x: 429, endPoint y: 160, distance: 14.9
click at [429, 165] on div "Name En: Blue Lagoon" at bounding box center [357, 172] width 149 height 14
drag, startPoint x: 413, startPoint y: 154, endPoint x: 429, endPoint y: 156, distance: 15.3
click at [429, 165] on div "Name En: Blue Lagoon" at bounding box center [357, 172] width 149 height 14
copy span "Lagoon"
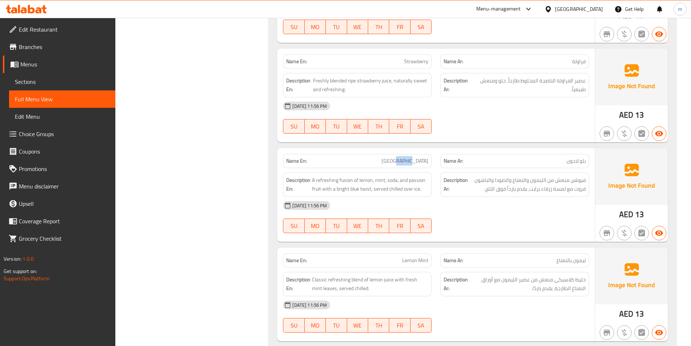
scroll to position [4659, 0]
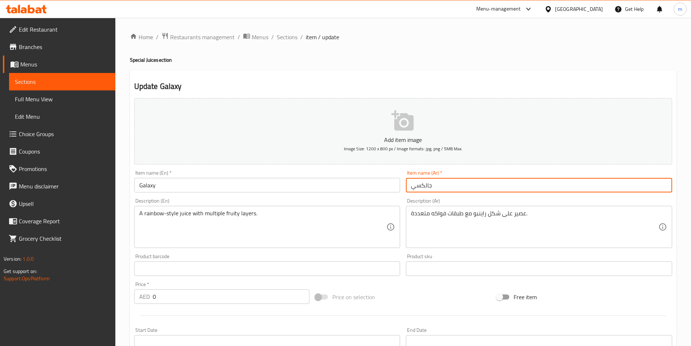
click at [471, 183] on input "جالكسي" at bounding box center [539, 185] width 266 height 15
paste input "لا"
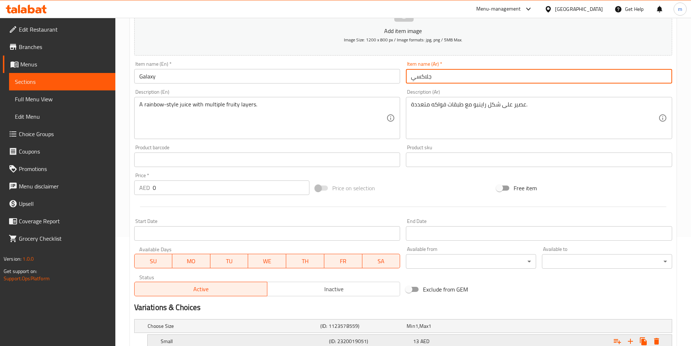
scroll to position [181, 0]
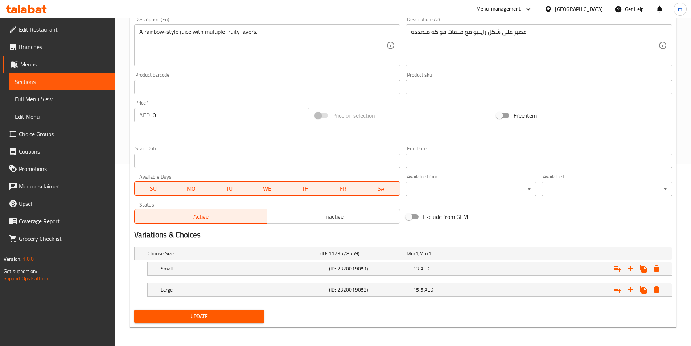
type input "جلاكسي"
click at [251, 313] on span "Update" at bounding box center [199, 315] width 119 height 9
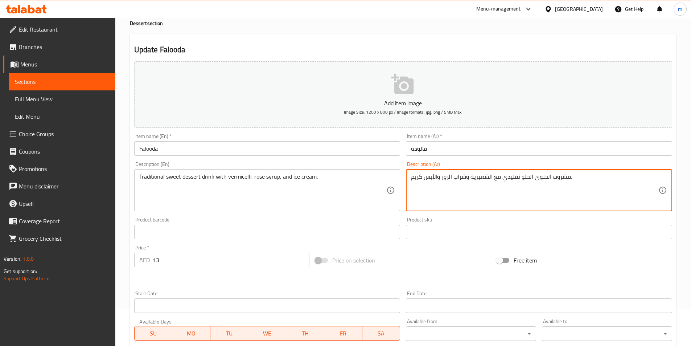
scroll to position [167, 0]
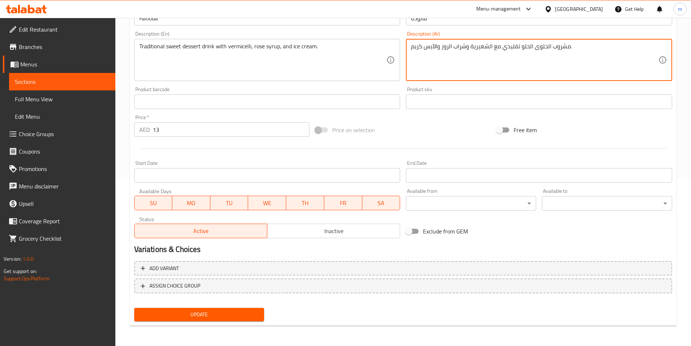
type textarea "مشروب الحلوى الحلو تقليدي مع الشعيرية وشراب الروز والآيس كريم."
click at [235, 312] on span "Update" at bounding box center [199, 314] width 119 height 9
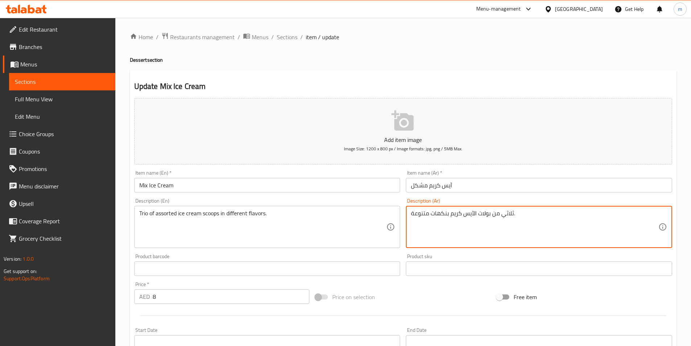
drag, startPoint x: 411, startPoint y: 212, endPoint x: 428, endPoint y: 214, distance: 17.5
click at [451, 211] on textarea "ثلاثي من بولات الآيس كريم بنكهات متنوعة." at bounding box center [534, 227] width 247 height 34
paste textarea "متنوعة"
click at [452, 228] on textarea "ثلاثي من بولات الآيس كريممتنوعة بنكهات متنوعة." at bounding box center [534, 227] width 247 height 34
click at [582, 216] on textarea "ثلاثي من بولات الآيس كريممتنوعة بنكهات متنوعة." at bounding box center [534, 227] width 247 height 34
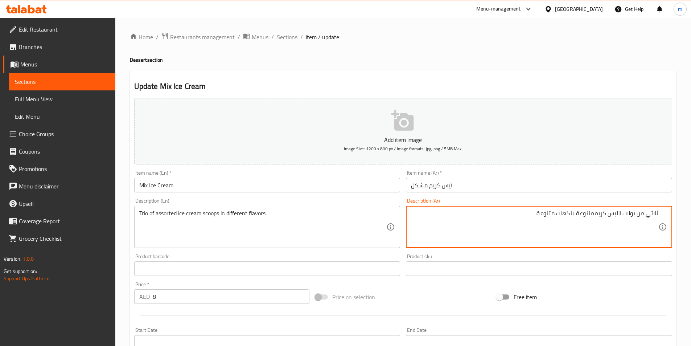
click at [583, 216] on textarea "ثلاثي من بولات الآيس كريممتنوعة بنكهات متنوعة." at bounding box center [534, 227] width 247 height 34
click at [598, 216] on textarea "ثلاثي من بولات الآيس كريممتنوعة بنكهات متنوعة." at bounding box center [534, 227] width 247 height 34
click at [594, 217] on textarea "ثلاثي من بولات الآيس كريممتنوعة بنكهات متنوعة." at bounding box center [534, 227] width 247 height 34
drag, startPoint x: 533, startPoint y: 214, endPoint x: 550, endPoint y: 219, distance: 17.8
click at [550, 219] on textarea "ثلاثي من بولات الآيس كريم المتنوعة بنكهات متنوعة." at bounding box center [534, 227] width 247 height 34
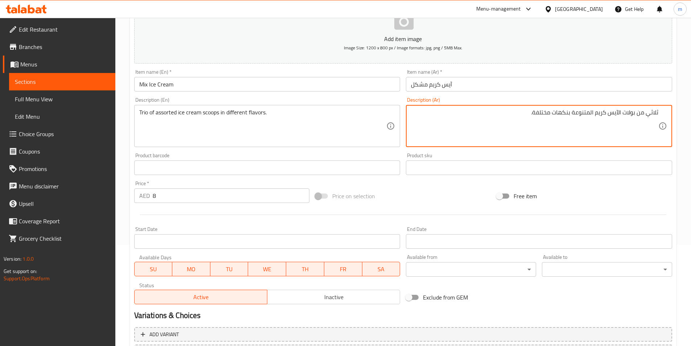
scroll to position [167, 0]
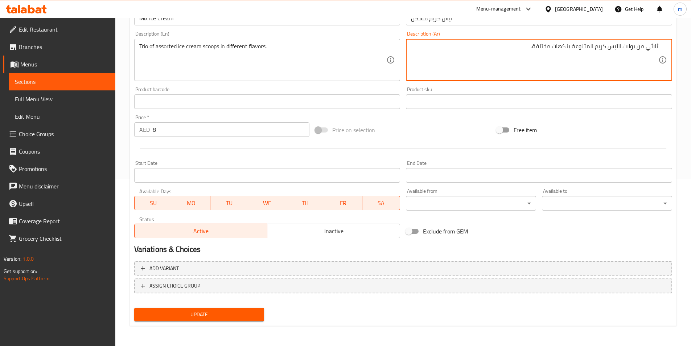
type textarea "ثلاثي من بولات الآيس كريم المتنوعة بنكهات مختلفة."
click at [254, 313] on span "Update" at bounding box center [199, 314] width 119 height 9
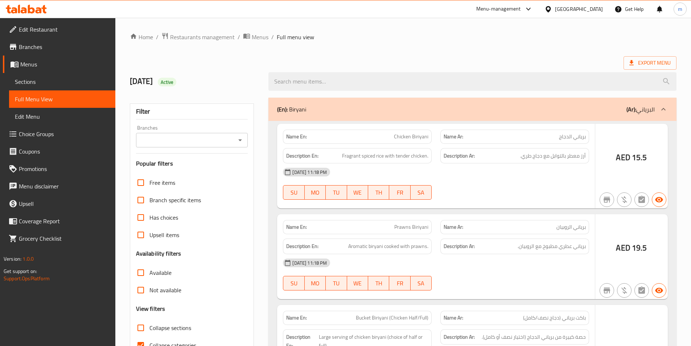
click at [426, 103] on div at bounding box center [345, 173] width 691 height 346
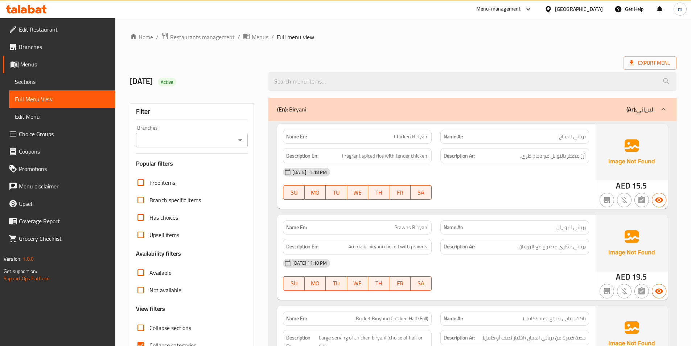
click at [438, 115] on div "(En): Biryani (Ar): البرياني" at bounding box center [472, 109] width 408 height 23
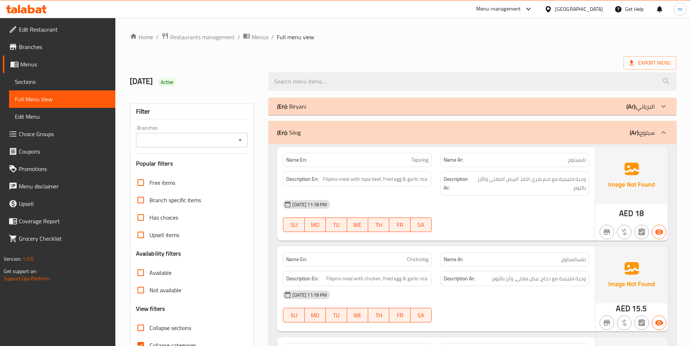
click at [444, 122] on div "(En): Silog (Ar): سيلوج" at bounding box center [472, 132] width 408 height 23
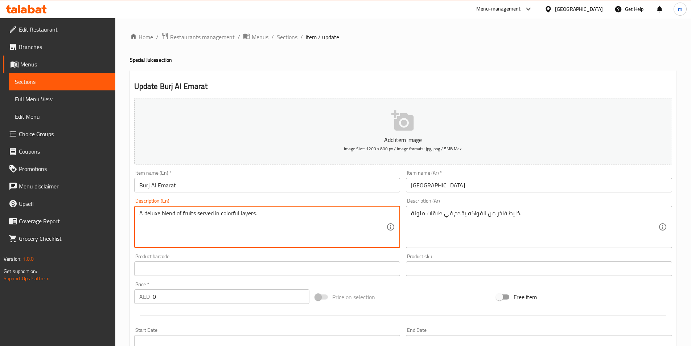
drag, startPoint x: 145, startPoint y: 212, endPoint x: 158, endPoint y: 214, distance: 13.6
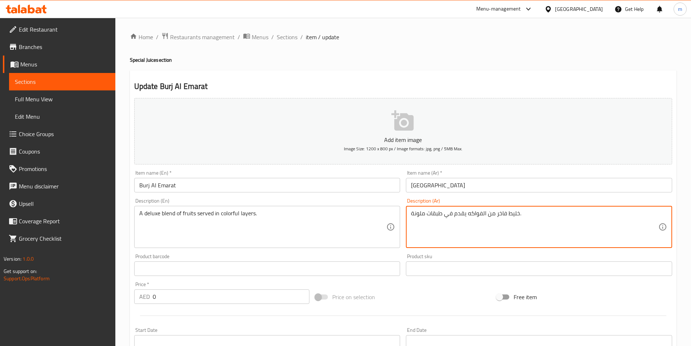
drag, startPoint x: 495, startPoint y: 214, endPoint x: 505, endPoint y: 214, distance: 9.4
paste textarea "ديلوكس"
type textarea "خليط ديلوكس من الفواكه يقدم في طبقات ملونة."
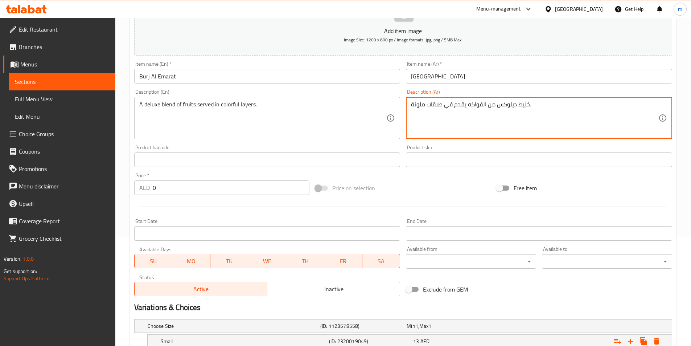
scroll to position [183, 0]
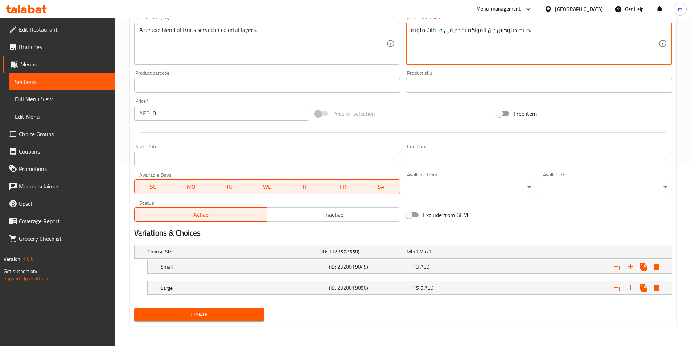
click at [224, 315] on span "Update" at bounding box center [199, 314] width 119 height 9
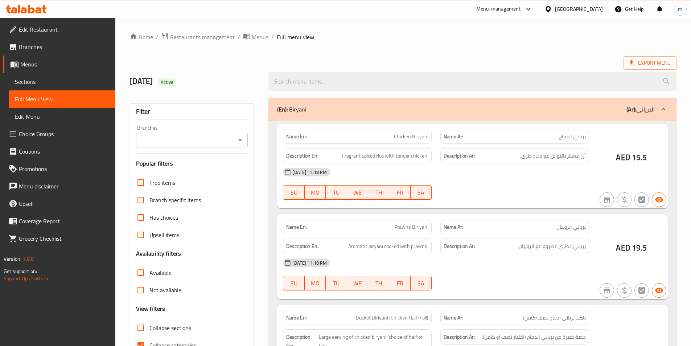
click at [641, 64] on div at bounding box center [345, 173] width 691 height 346
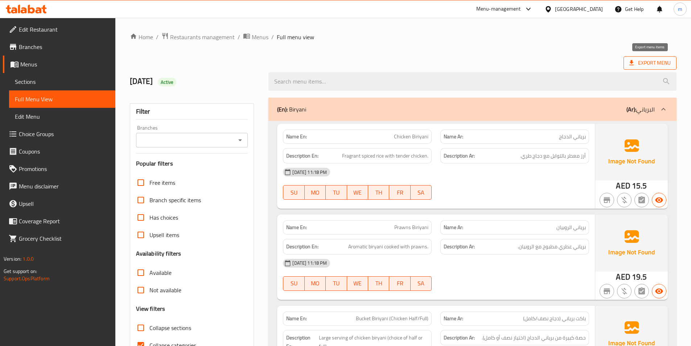
click at [644, 62] on span "Export Menu" at bounding box center [649, 62] width 41 height 9
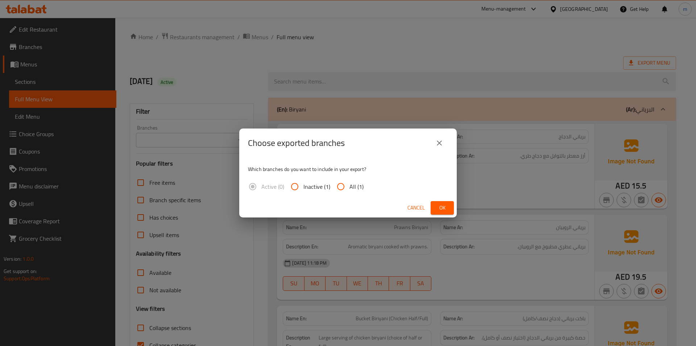
click at [342, 184] on input "All (1)" at bounding box center [340, 186] width 17 height 17
radio input "true"
click at [447, 207] on span "Ok" at bounding box center [443, 207] width 12 height 9
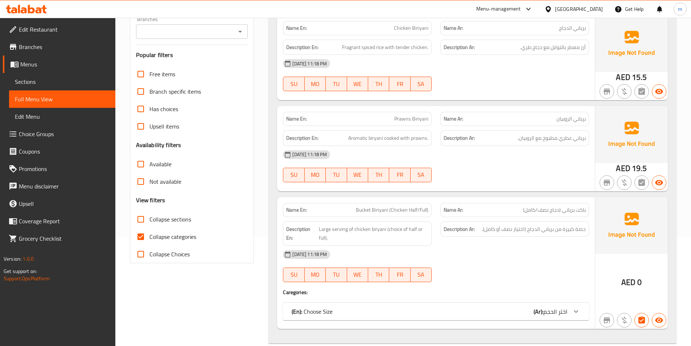
scroll to position [109, 0]
drag, startPoint x: 174, startPoint y: 239, endPoint x: 309, endPoint y: 249, distance: 135.7
click at [174, 239] on span "Collapse categories" at bounding box center [172, 236] width 47 height 9
click at [149, 239] on input "Collapse categories" at bounding box center [140, 235] width 17 height 17
checkbox input "false"
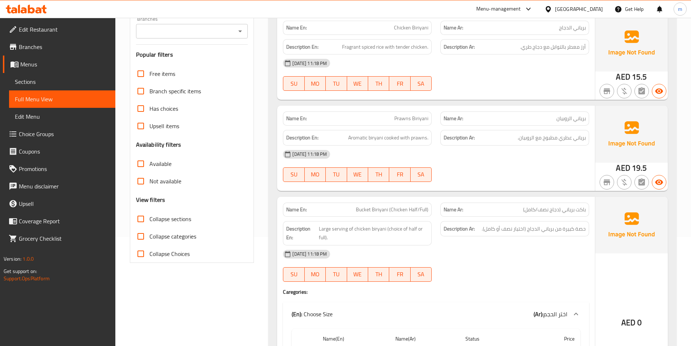
scroll to position [0, 0]
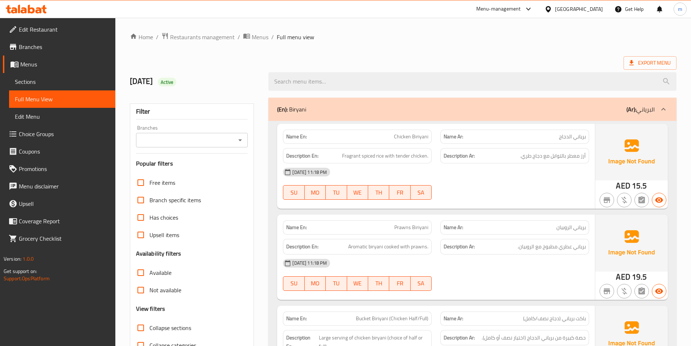
click at [640, 108] on p "(Ar): البرياني" at bounding box center [640, 109] width 28 height 9
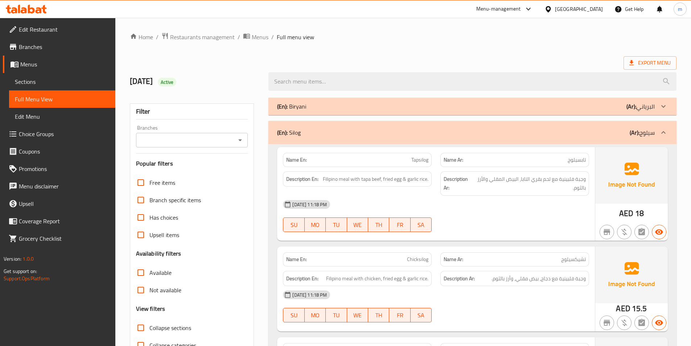
click at [640, 128] on p "(Ar): سيلوج" at bounding box center [641, 132] width 25 height 9
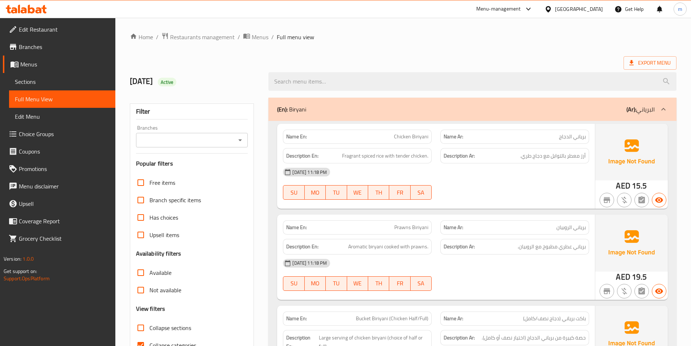
click at [165, 340] on span "Collapse categories" at bounding box center [172, 344] width 47 height 9
click at [149, 340] on input "Collapse categories" at bounding box center [140, 344] width 17 height 17
checkbox input "false"
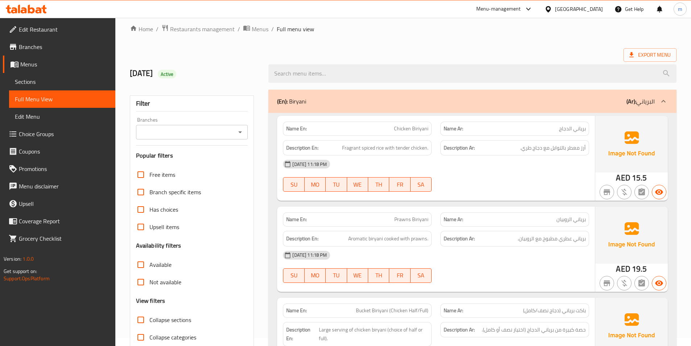
click at [523, 101] on div "(En): [PERSON_NAME] (Ar): البرياني" at bounding box center [465, 101] width 377 height 9
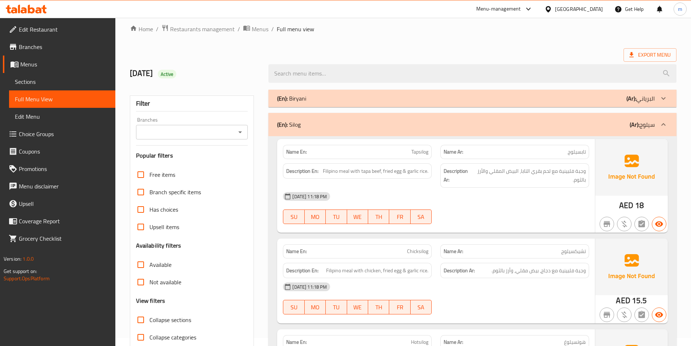
click at [528, 113] on div "(En): Silog (Ar): سيلوج" at bounding box center [472, 124] width 408 height 23
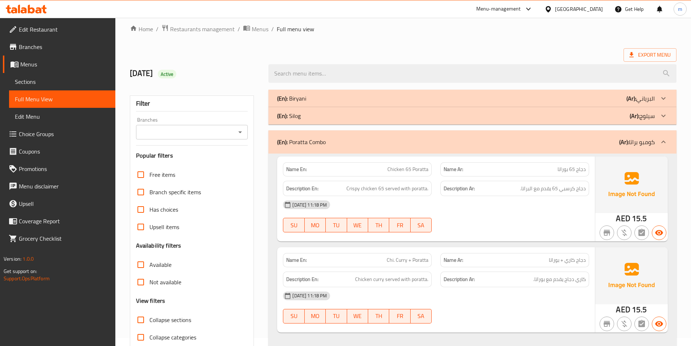
click at [538, 142] on div "(En): Poratta Combo (Ar): كومبو براتا" at bounding box center [465, 141] width 377 height 9
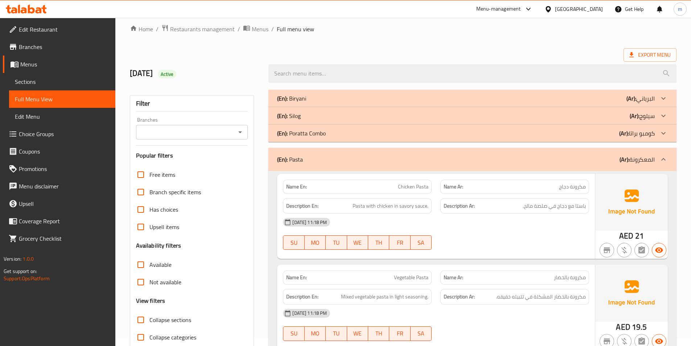
click at [554, 155] on div "(En): Pasta (Ar): المعكرونة" at bounding box center [465, 159] width 377 height 9
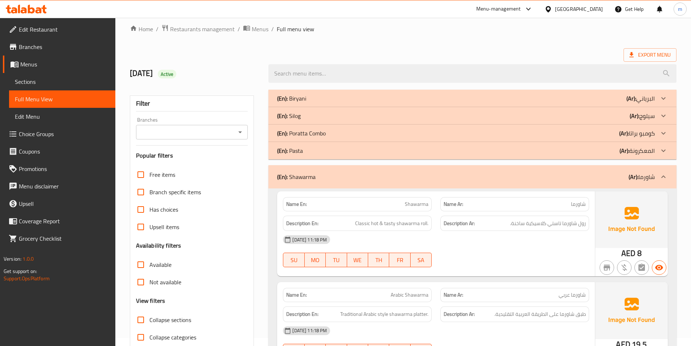
click at [558, 170] on div "(En): Shawarma (Ar): شاورما" at bounding box center [472, 176] width 408 height 23
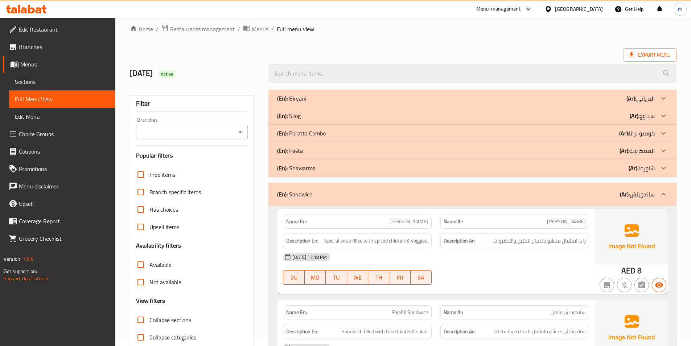
click at [568, 195] on div "(En): Sandwich (Ar): ساندويتش" at bounding box center [465, 194] width 377 height 9
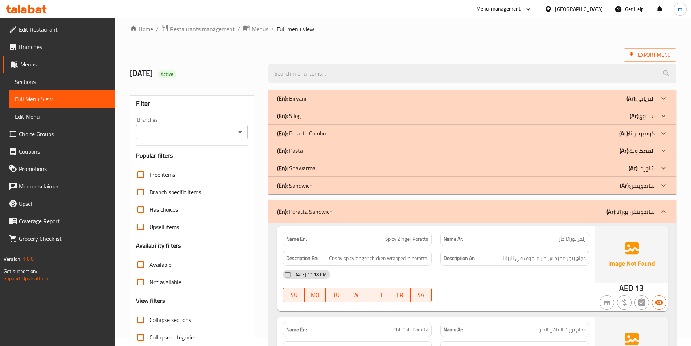
click at [570, 204] on div "(En): Poratta Sandwich (Ar): ساندويتش بوراتا" at bounding box center [472, 211] width 408 height 23
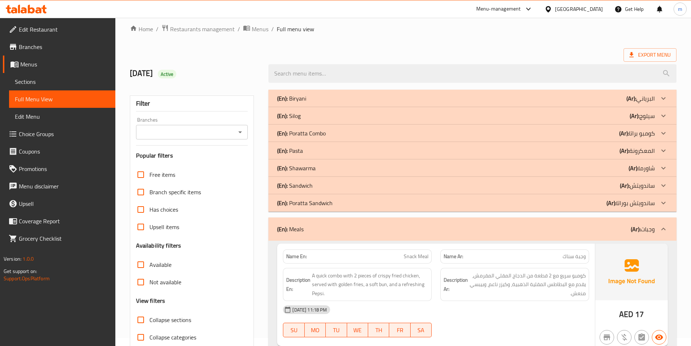
click at [575, 220] on div "(En): Meals (Ar): وجبات" at bounding box center [472, 228] width 408 height 23
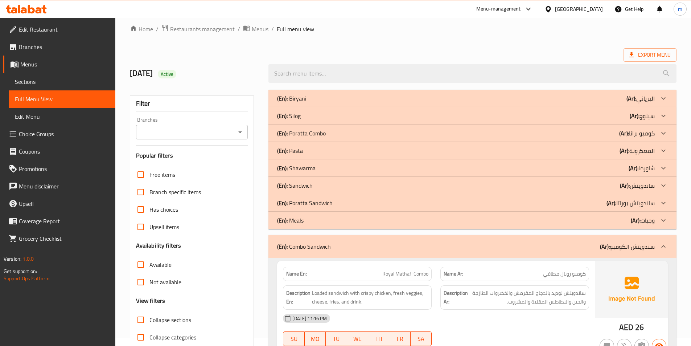
click at [583, 243] on div "(En): Combo Sandwich (Ar): سندويتش الكومبو" at bounding box center [465, 246] width 377 height 9
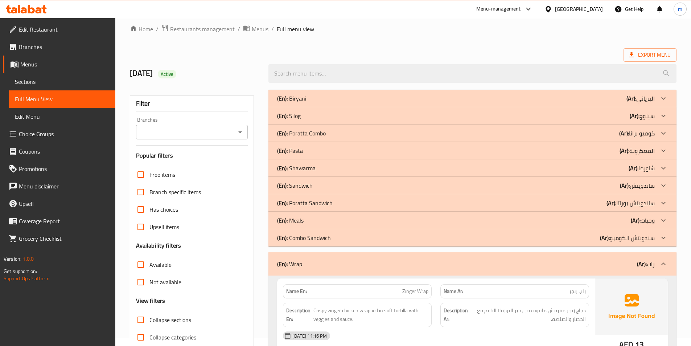
click at [582, 254] on div "(En): Wrap (Ar): راب" at bounding box center [472, 263] width 408 height 23
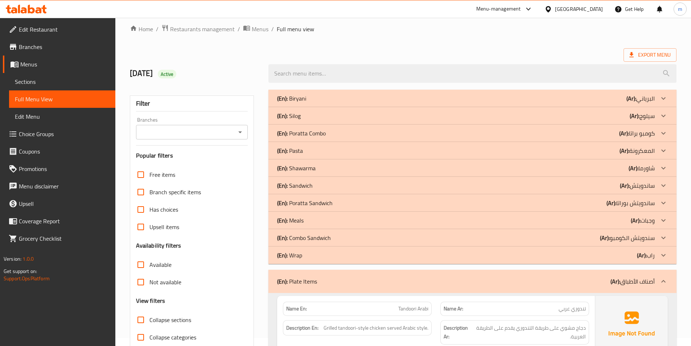
click at [581, 273] on div "(En): Plate Items (Ar): أصناف الأطباق" at bounding box center [472, 280] width 408 height 23
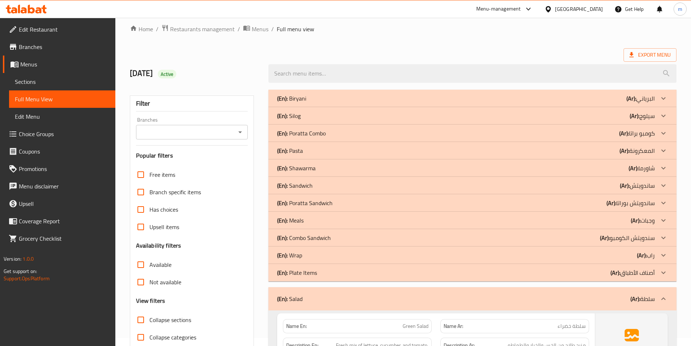
click at [582, 293] on div "(En): Salad (Ar): سلطة" at bounding box center [472, 298] width 408 height 23
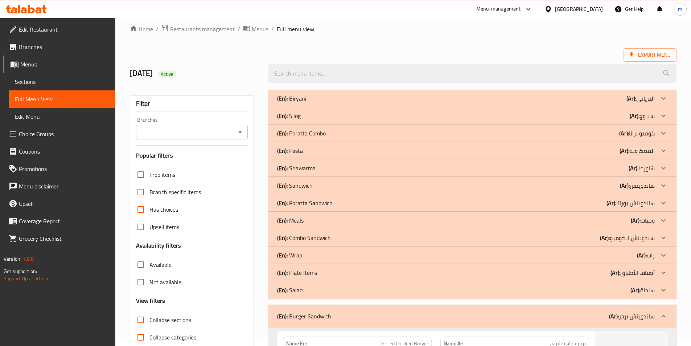
click at [581, 306] on div "(En): Burger Sandwich (Ar): ساندويتش برجر" at bounding box center [472, 315] width 408 height 23
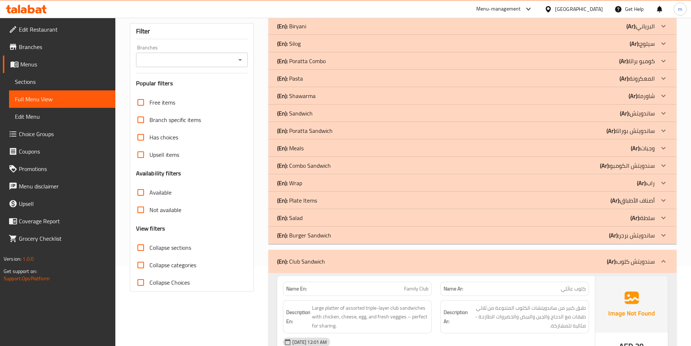
scroll to position [80, 0]
click at [590, 261] on div "(En): Club Sandwich (Ar): سندويتش كلوب" at bounding box center [465, 260] width 377 height 9
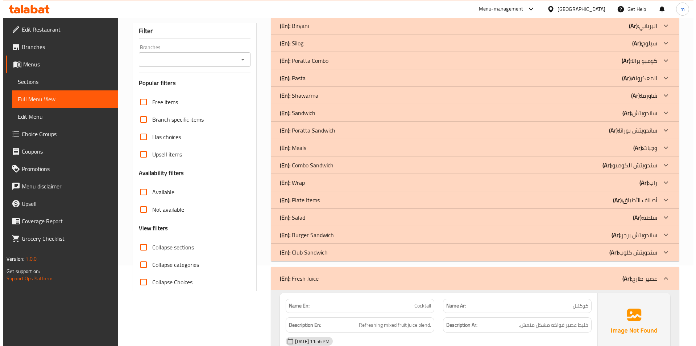
scroll to position [0, 0]
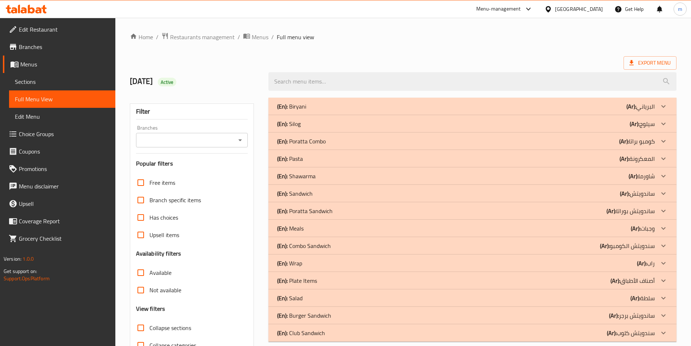
click at [645, 59] on span "Export Menu" at bounding box center [649, 62] width 41 height 9
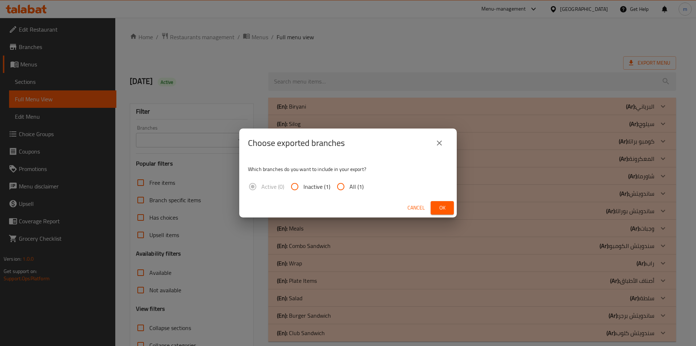
click at [352, 185] on span "All (1)" at bounding box center [357, 186] width 14 height 9
click at [350, 185] on input "All (1)" at bounding box center [340, 186] width 17 height 17
radio input "true"
click at [441, 202] on button "Ok" at bounding box center [442, 207] width 23 height 13
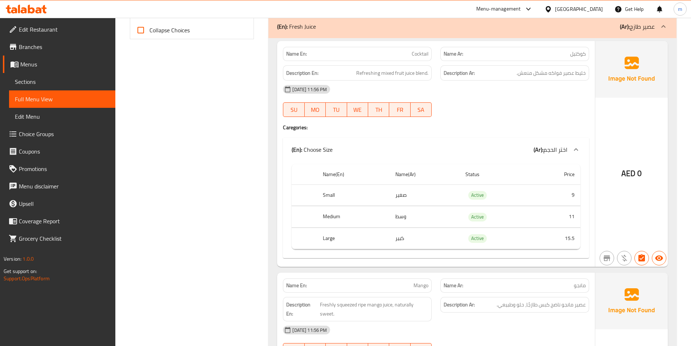
scroll to position [290, 0]
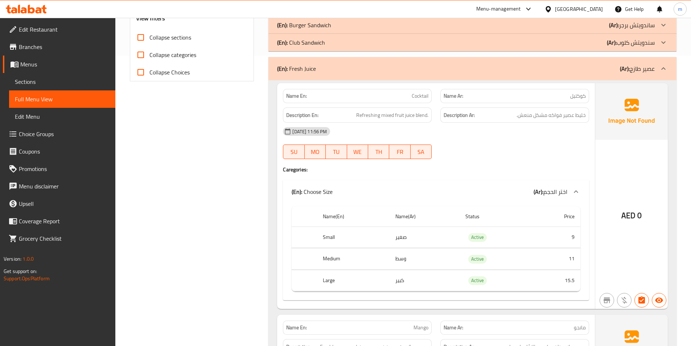
drag, startPoint x: 323, startPoint y: 69, endPoint x: 294, endPoint y: 69, distance: 28.6
click at [294, 69] on div "(En): Fresh Juice (Ar): عصير طازج" at bounding box center [465, 68] width 377 height 9
click at [294, 67] on p "(En): Fresh Juice" at bounding box center [296, 68] width 39 height 9
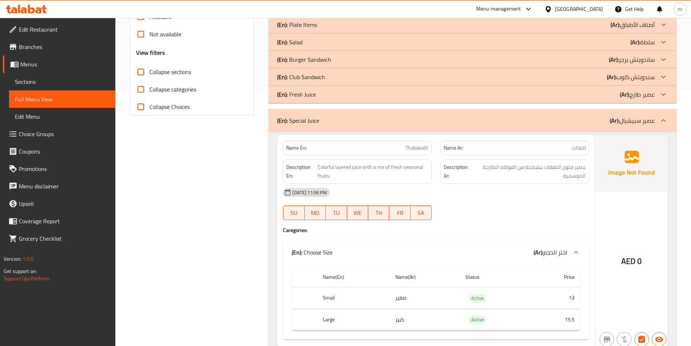
scroll to position [254, 0]
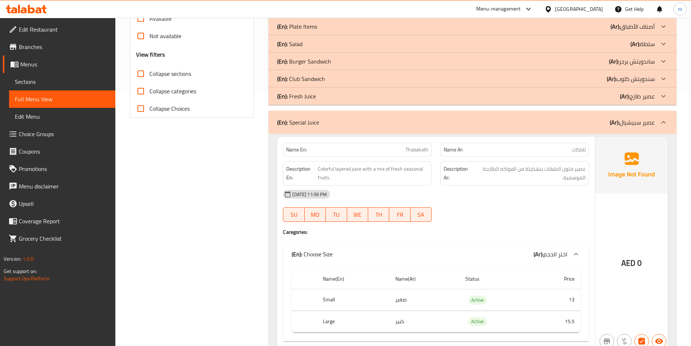
click at [326, 94] on div "(En): Fresh Juice (Ar): عصير طازج" at bounding box center [465, 96] width 377 height 9
